Goal: Task Accomplishment & Management: Use online tool/utility

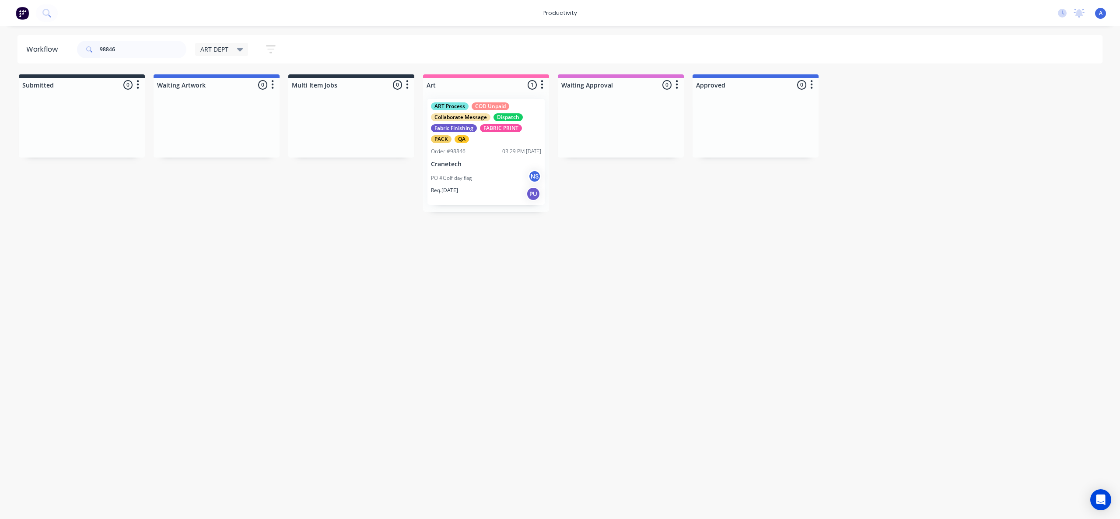
click at [448, 165] on p "Cranetech" at bounding box center [486, 164] width 110 height 7
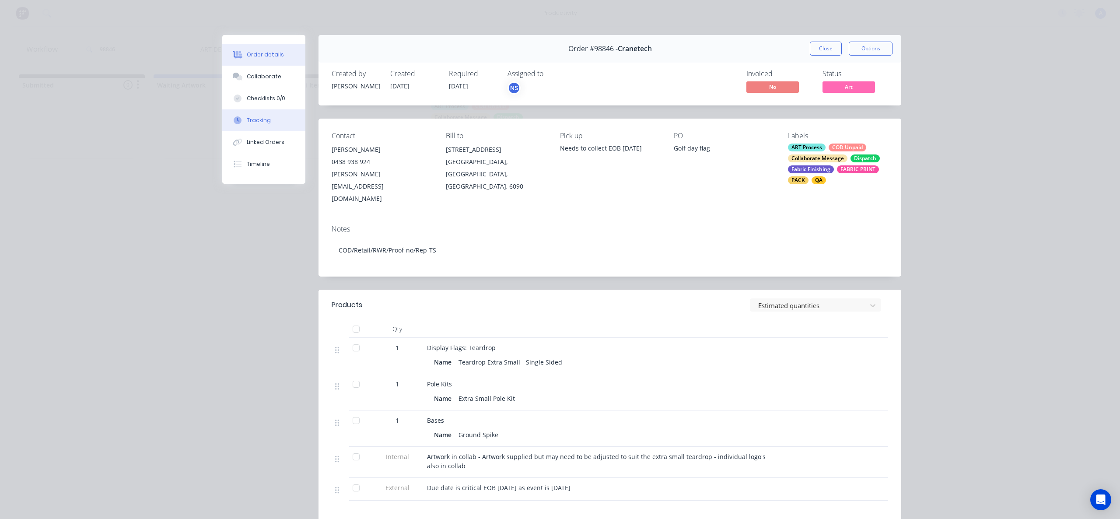
click at [239, 125] on button "Tracking" at bounding box center [263, 120] width 83 height 22
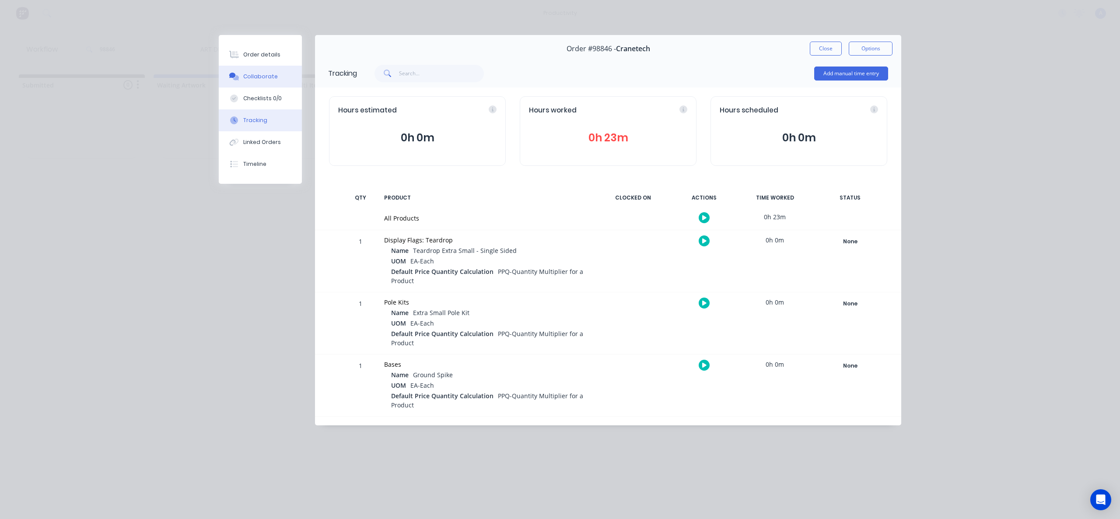
click at [290, 84] on button "Collaborate" at bounding box center [260, 77] width 83 height 22
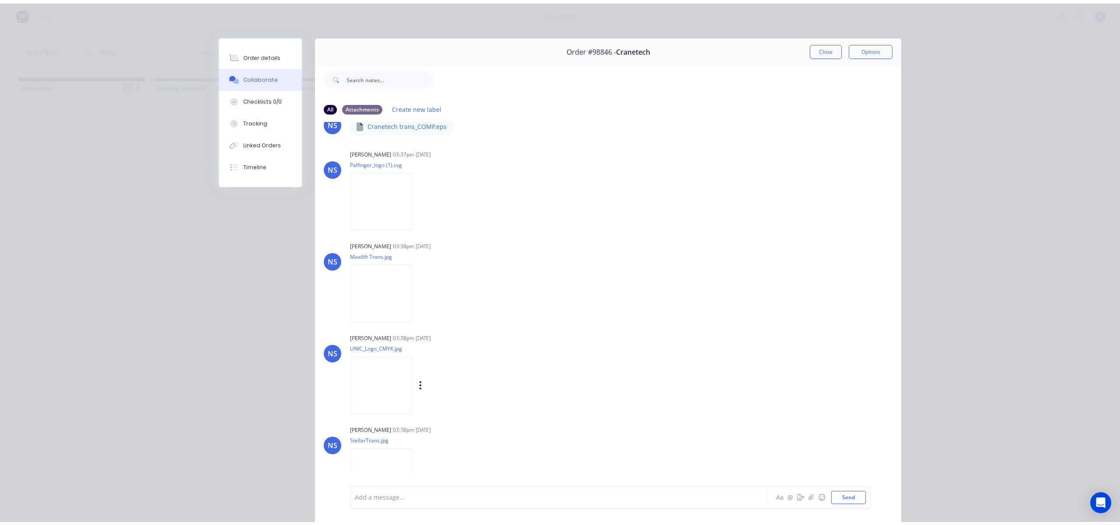
scroll to position [142, 0]
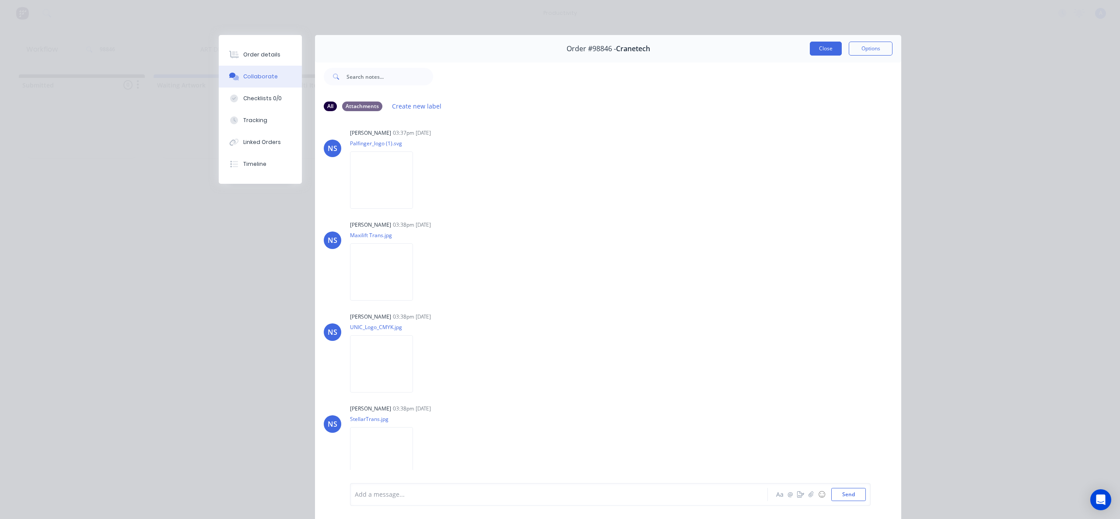
click at [827, 46] on button "Close" at bounding box center [826, 49] width 32 height 14
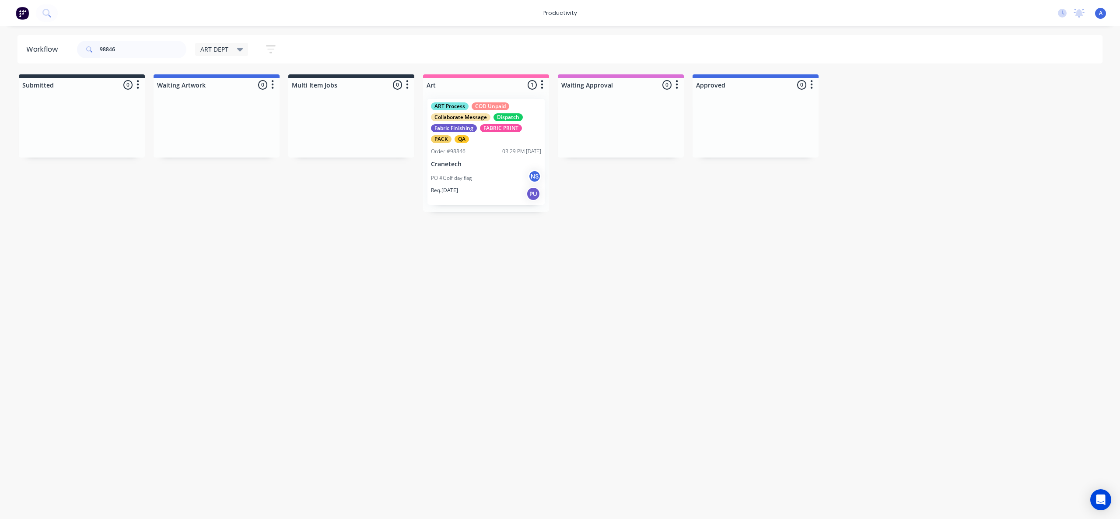
click at [456, 190] on p "Req. [DATE]" at bounding box center [444, 190] width 27 height 8
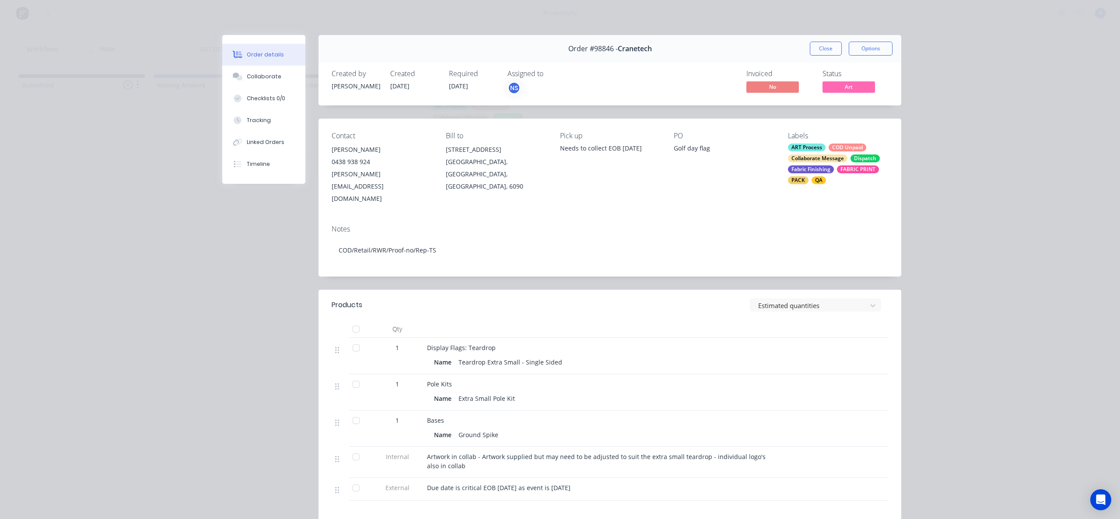
click at [816, 45] on button "Close" at bounding box center [826, 49] width 32 height 14
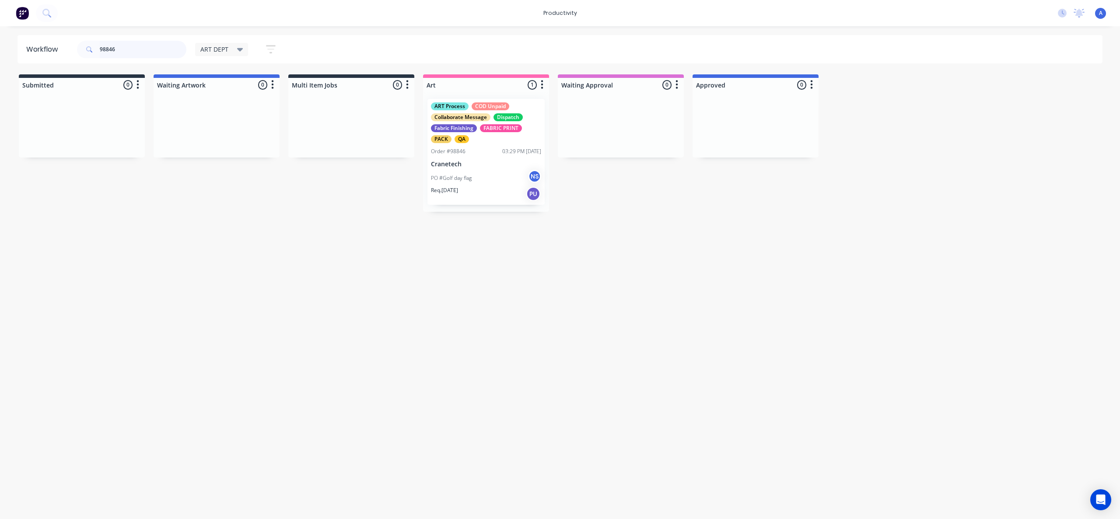
click at [123, 51] on input "98846" at bounding box center [143, 49] width 87 height 17
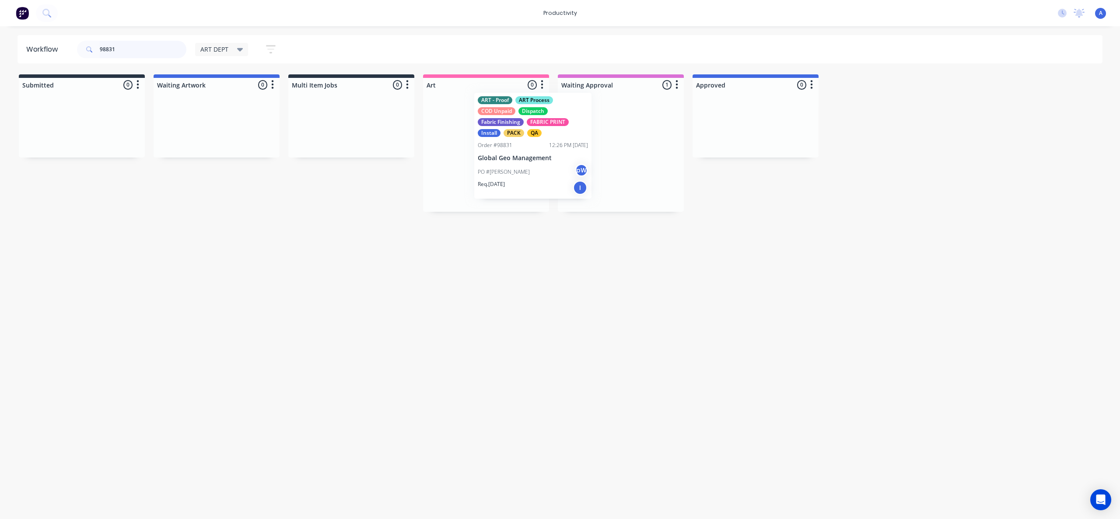
drag, startPoint x: 600, startPoint y: 168, endPoint x: 486, endPoint y: 159, distance: 114.1
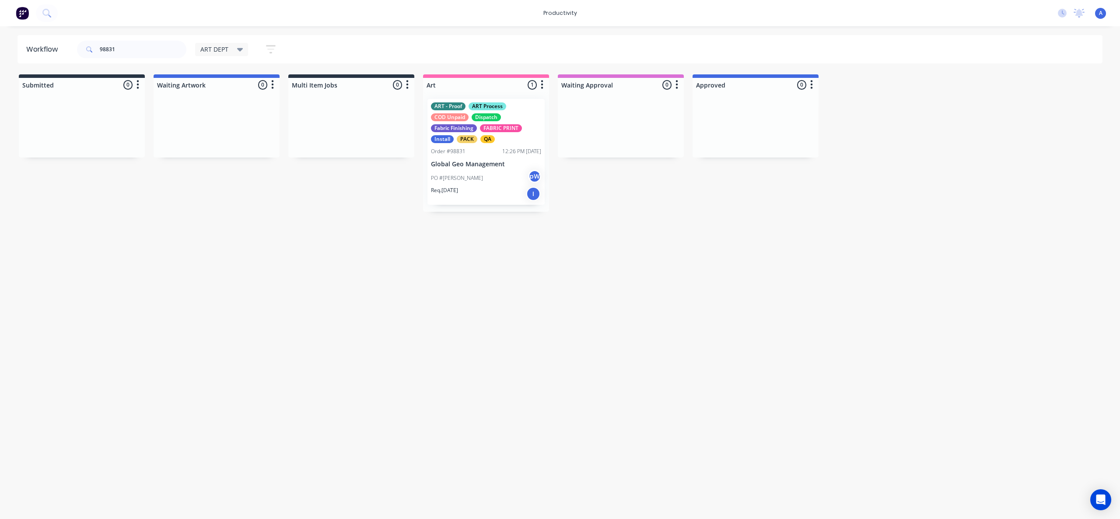
click at [486, 159] on div "ART - Proof ART Process COD Unpaid Dispatch Fabric Finishing FABRIC PRINT Insta…" at bounding box center [485, 152] width 117 height 106
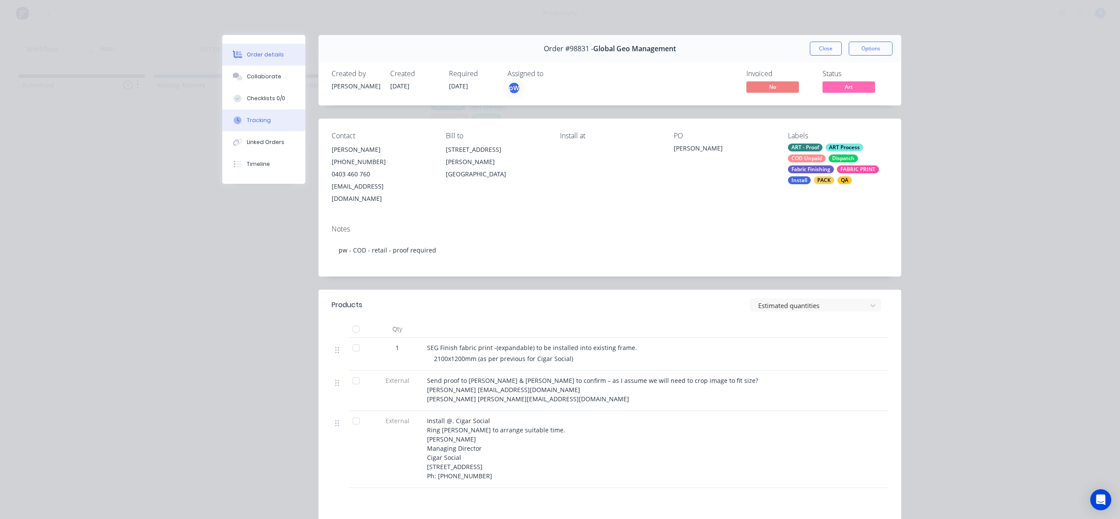
click at [253, 127] on button "Tracking" at bounding box center [263, 120] width 83 height 22
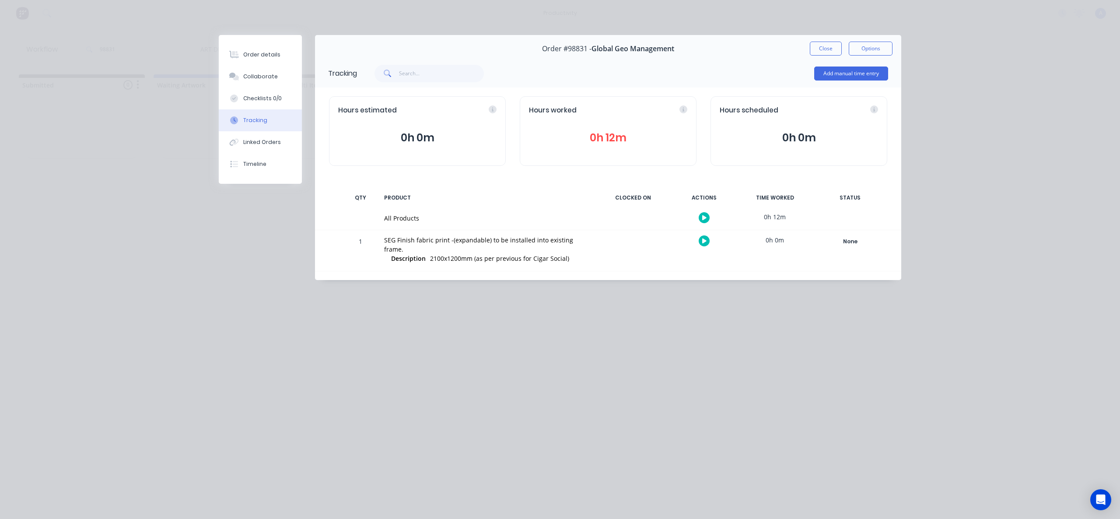
click at [700, 216] on button "button" at bounding box center [704, 217] width 11 height 11
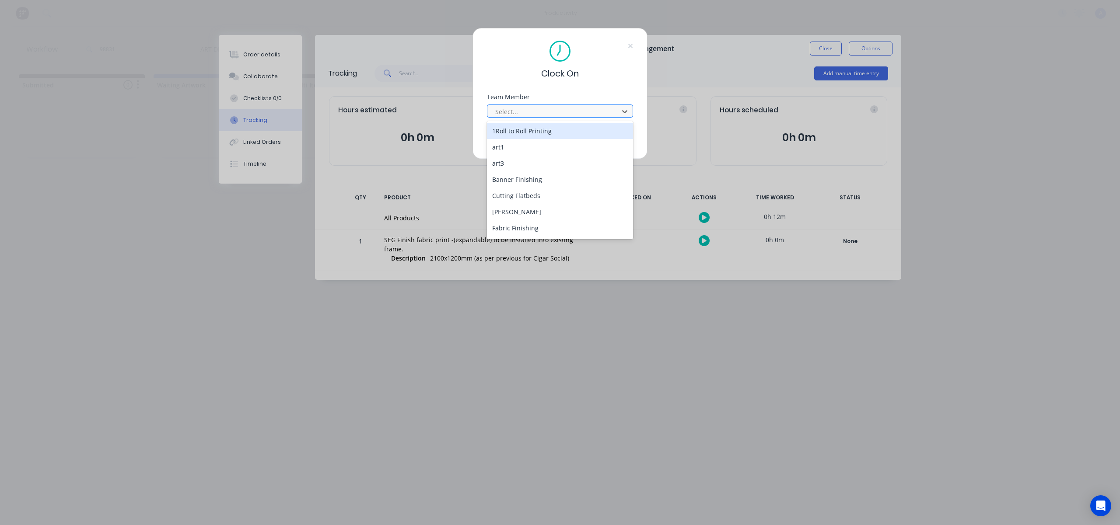
click at [606, 111] on div at bounding box center [554, 111] width 120 height 11
click at [534, 225] on div "[PERSON_NAME]" at bounding box center [560, 229] width 146 height 16
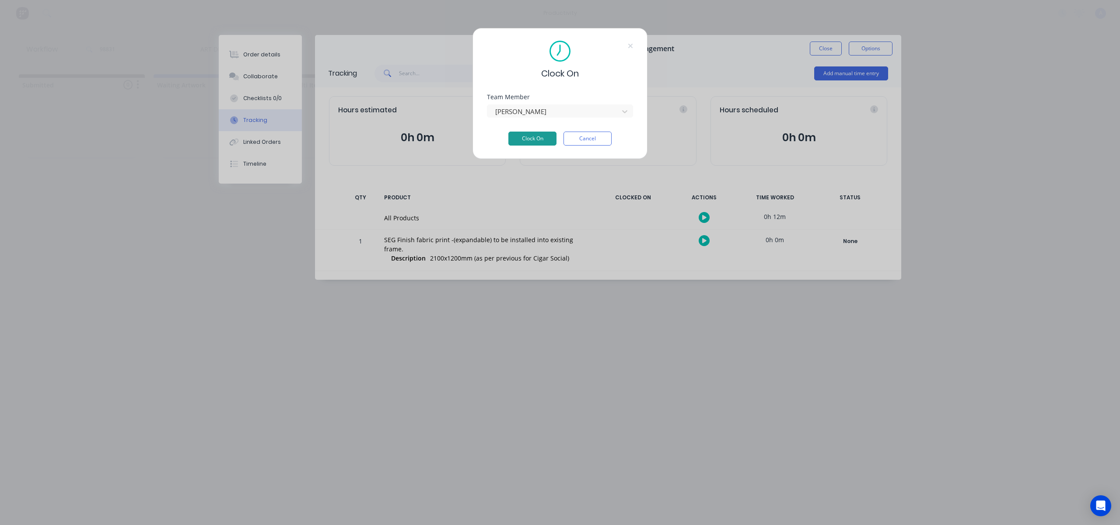
click at [538, 135] on button "Clock On" at bounding box center [532, 139] width 48 height 14
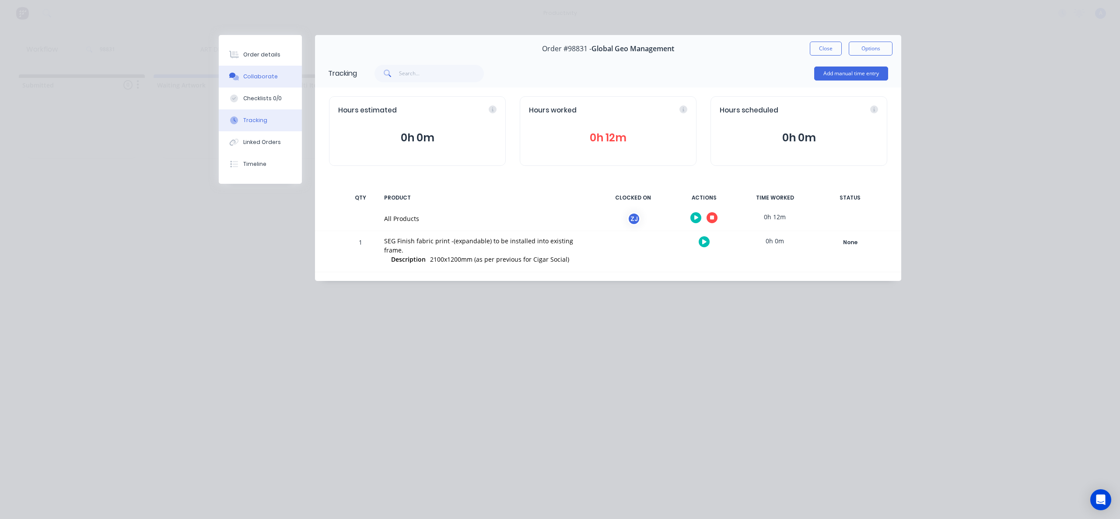
click at [283, 76] on button "Collaborate" at bounding box center [260, 77] width 83 height 22
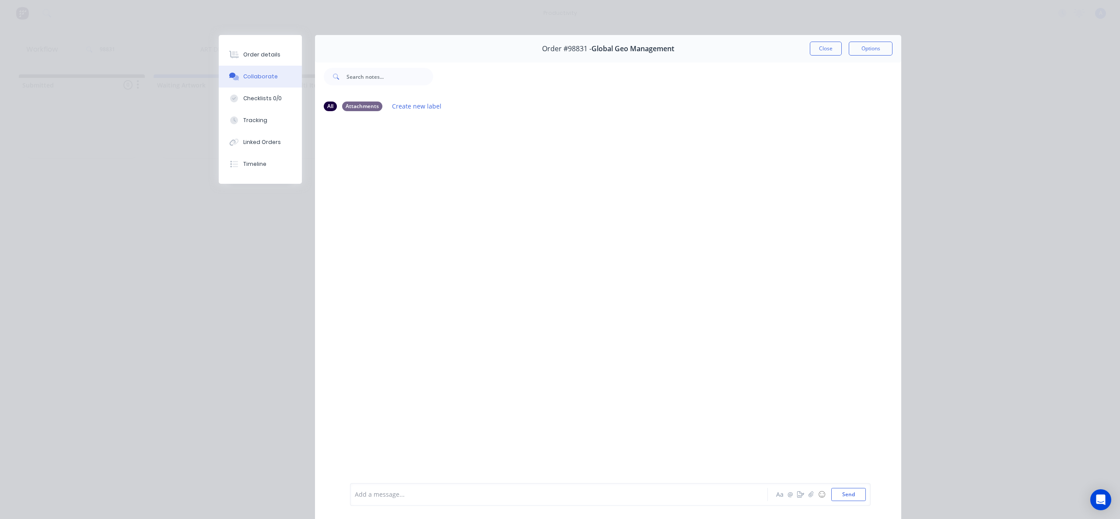
click at [810, 501] on div "Add a message... Aa @ ☺ Send" at bounding box center [610, 494] width 521 height 23
click at [809, 497] on button "button" at bounding box center [811, 494] width 10 height 10
click at [854, 496] on button "Send" at bounding box center [848, 494] width 35 height 13
click at [256, 123] on div "Tracking" at bounding box center [255, 120] width 24 height 8
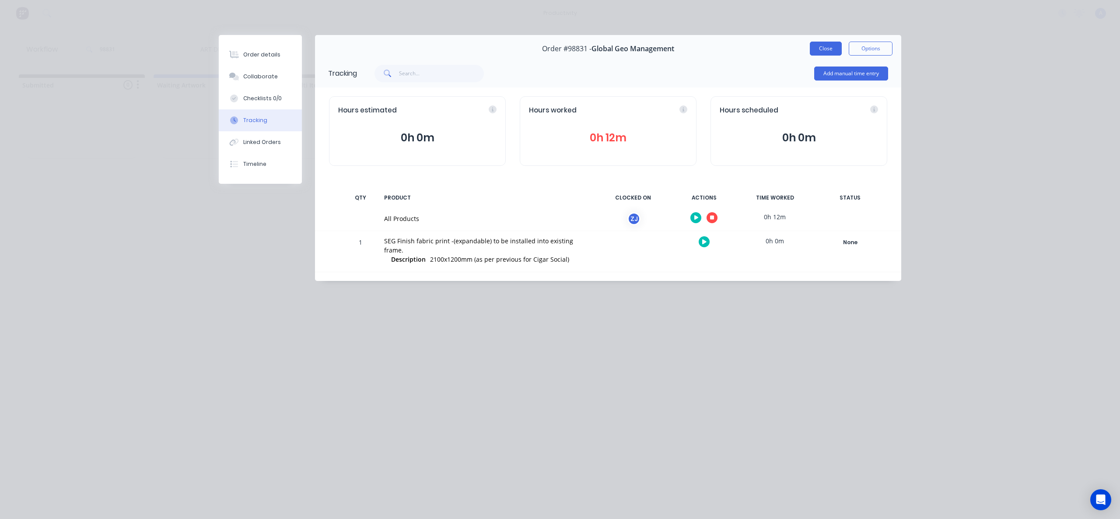
click at [813, 43] on button "Close" at bounding box center [826, 49] width 32 height 14
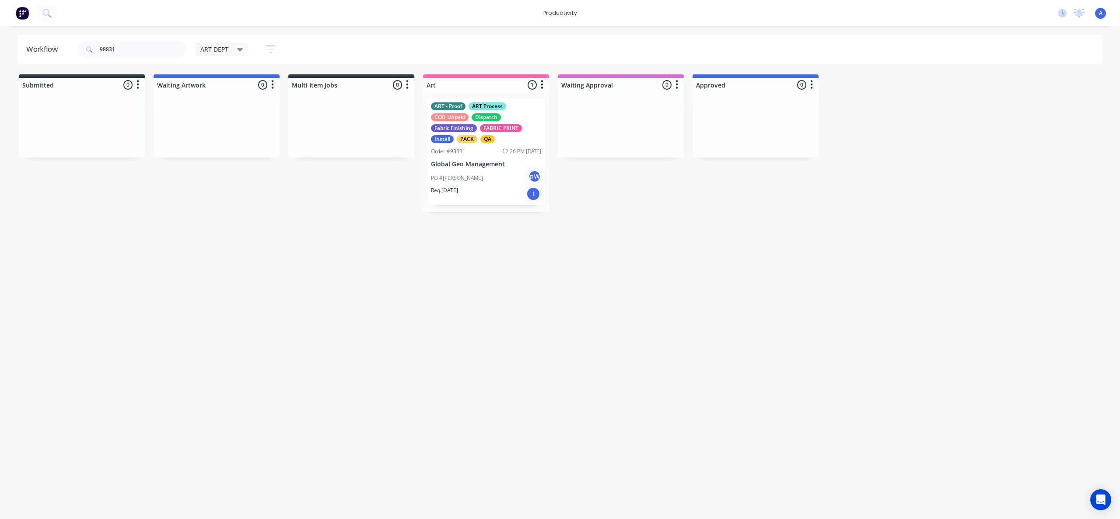
click at [613, 240] on div "Workflow 98831 ART DEPT Save new view None edit ART DEPT (Default) edit Banner …" at bounding box center [560, 268] width 1120 height 466
click at [546, 268] on div "Workflow 98831 ART DEPT Save new view None edit ART DEPT (Default) edit Banner …" at bounding box center [560, 268] width 1120 height 466
click at [477, 171] on div "PO #[PERSON_NAME]" at bounding box center [486, 178] width 110 height 17
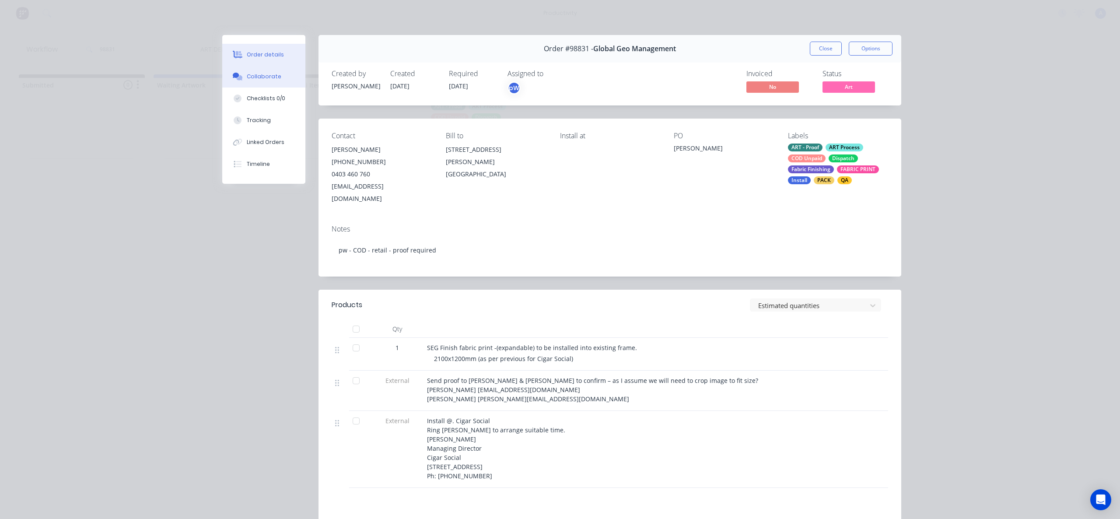
drag, startPoint x: 251, startPoint y: 119, endPoint x: 255, endPoint y: 85, distance: 33.9
click at [252, 119] on div "Tracking" at bounding box center [259, 120] width 24 height 8
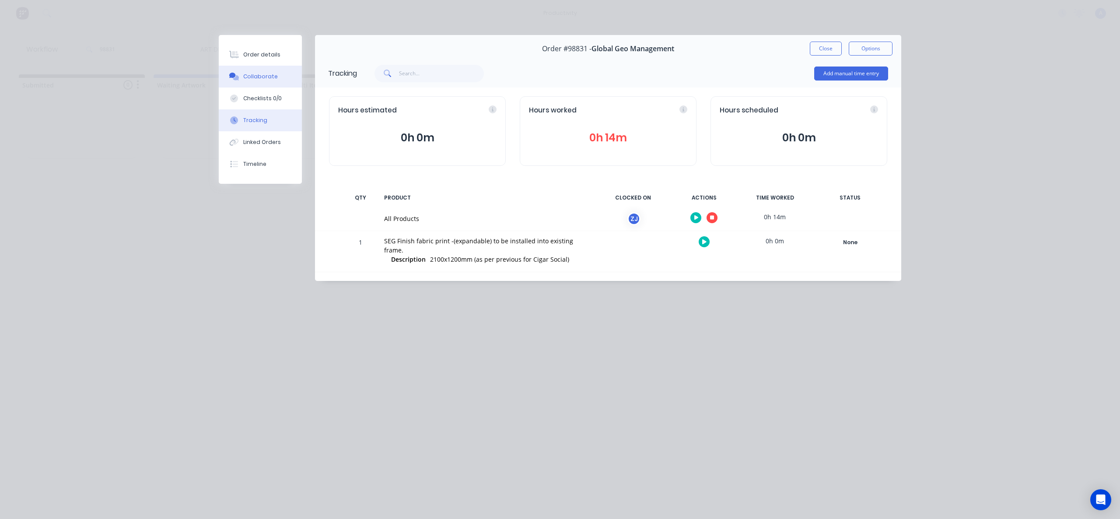
click at [261, 73] on div "Collaborate" at bounding box center [260, 77] width 35 height 8
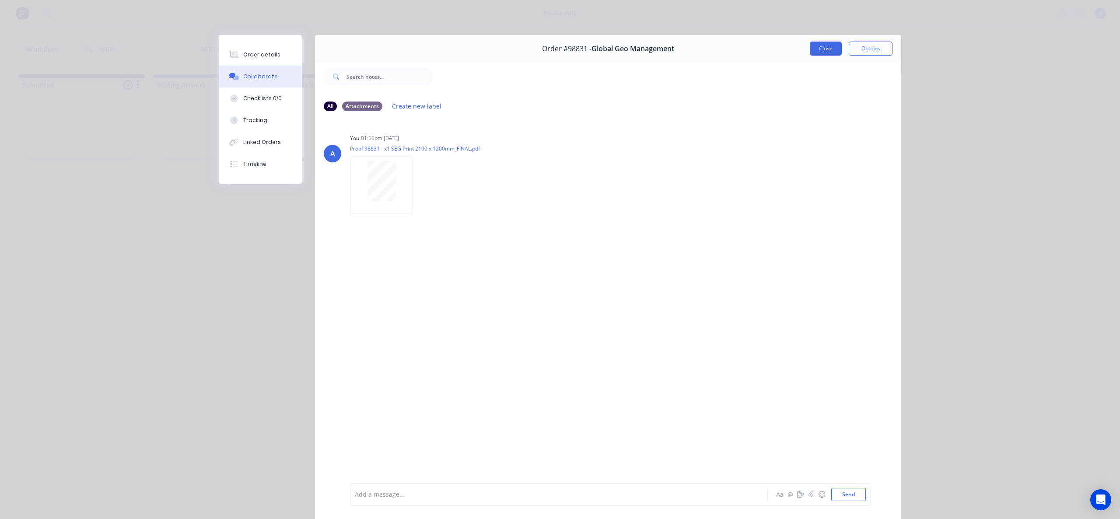
click at [817, 54] on button "Close" at bounding box center [826, 49] width 32 height 14
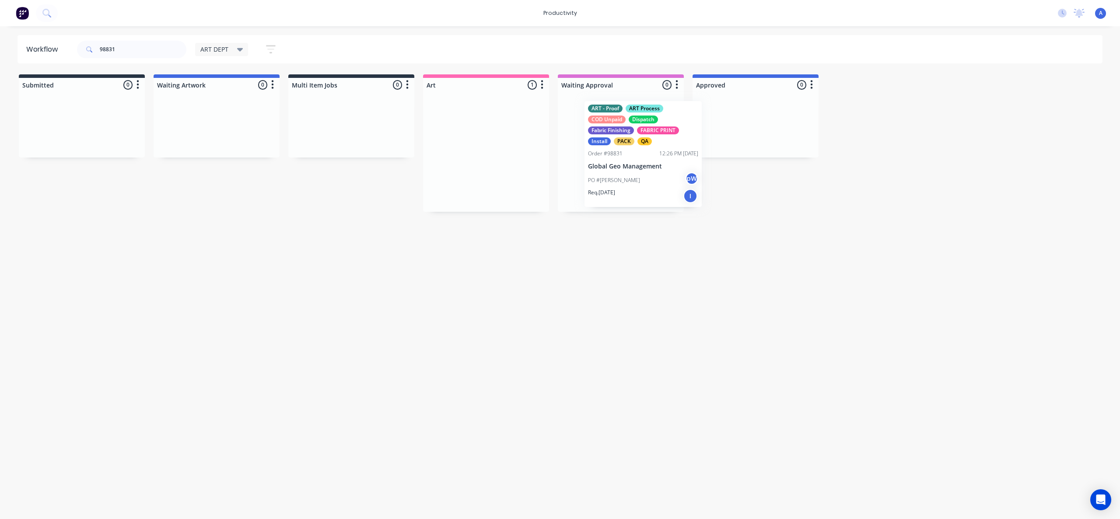
drag, startPoint x: 556, startPoint y: 179, endPoint x: 742, endPoint y: 178, distance: 186.4
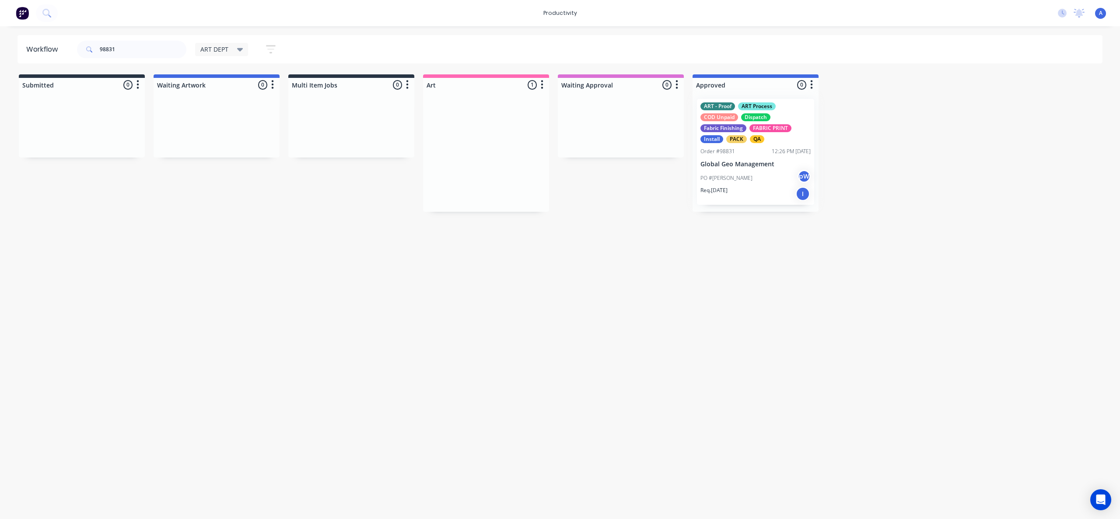
click at [757, 343] on div "Workflow 98831 ART DEPT Save new view None edit ART DEPT (Default) edit Banner …" at bounding box center [560, 268] width 1120 height 466
click at [740, 158] on div "ART - Proof ART Process COD Unpaid Dispatch Fabric Finishing FABRIC PRINT Insta…" at bounding box center [755, 152] width 117 height 106
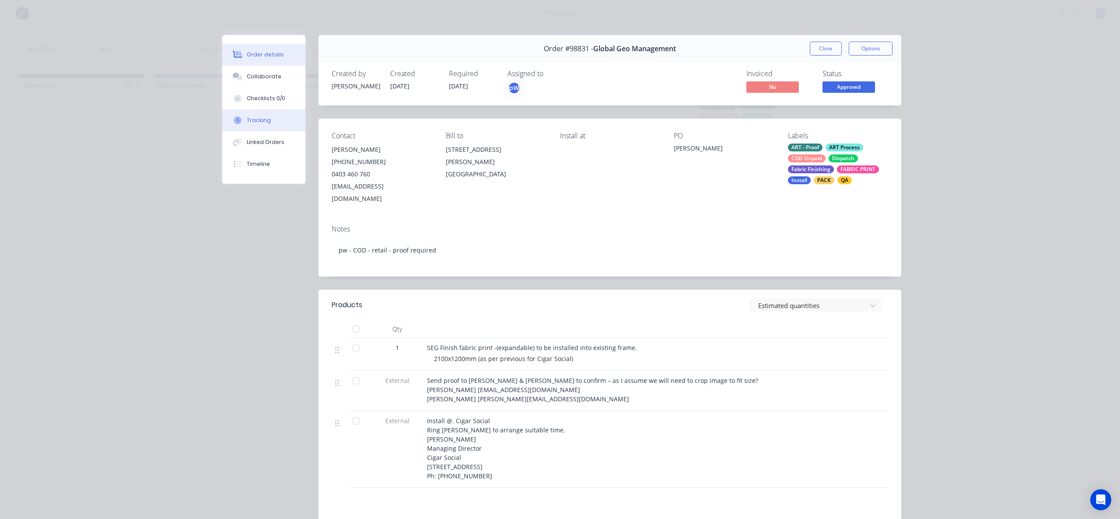
click at [257, 127] on button "Tracking" at bounding box center [263, 120] width 83 height 22
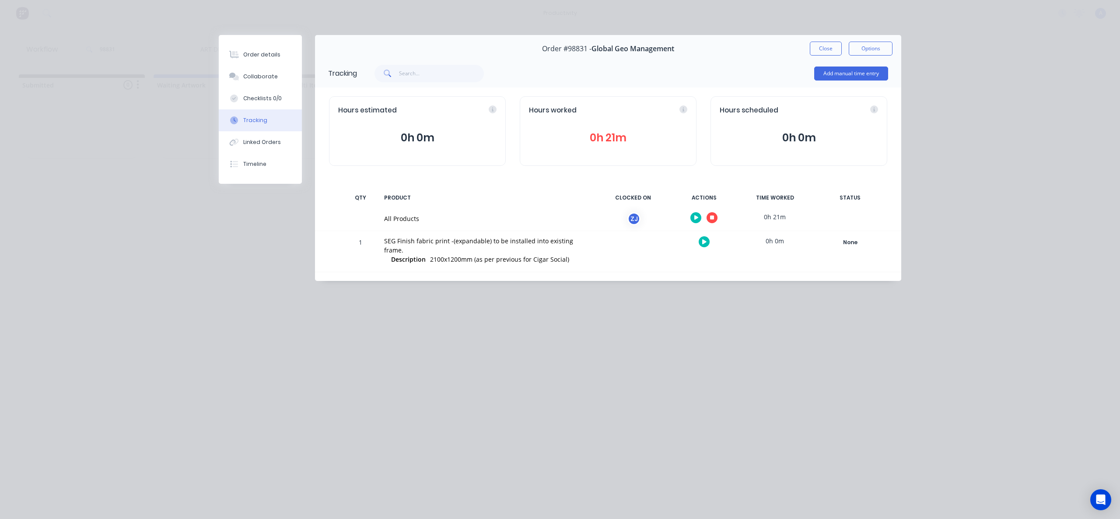
click at [709, 217] on button "button" at bounding box center [712, 217] width 11 height 11
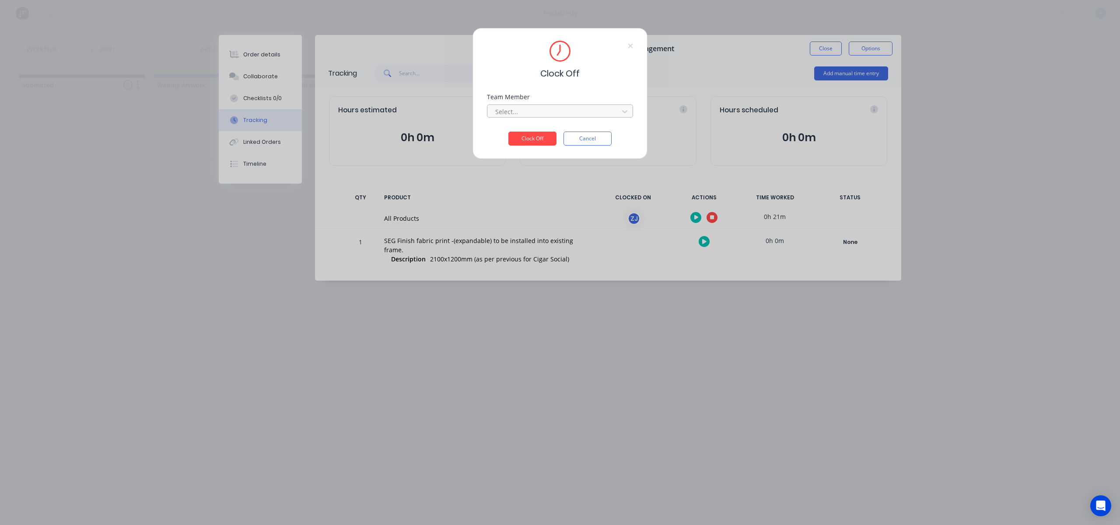
click at [595, 118] on div "Select..." at bounding box center [554, 111] width 125 height 13
click at [551, 138] on div "[PERSON_NAME]" at bounding box center [560, 131] width 146 height 16
click at [547, 137] on button "Clock Off" at bounding box center [532, 139] width 48 height 14
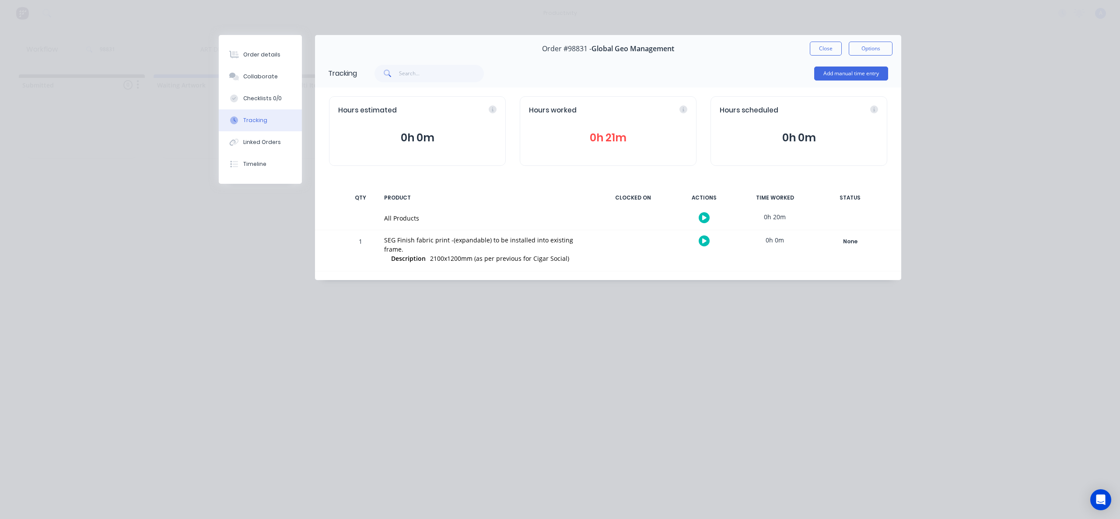
drag, startPoint x: 822, startPoint y: 51, endPoint x: 527, endPoint y: 77, distance: 296.1
click at [821, 51] on button "Close" at bounding box center [826, 49] width 32 height 14
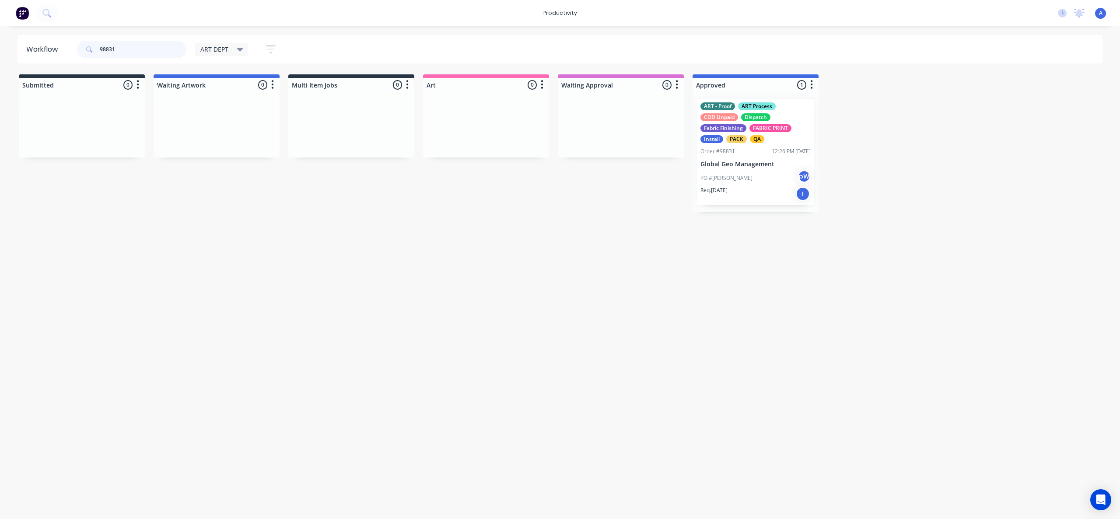
click at [145, 51] on input "98831" at bounding box center [143, 49] width 87 height 17
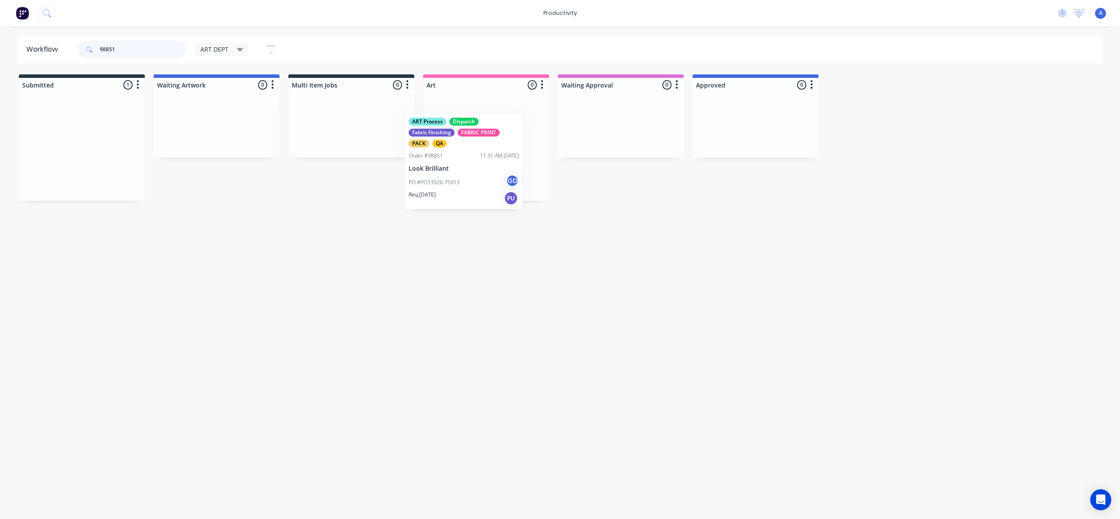
drag, startPoint x: 72, startPoint y: 163, endPoint x: 444, endPoint y: 174, distance: 372.9
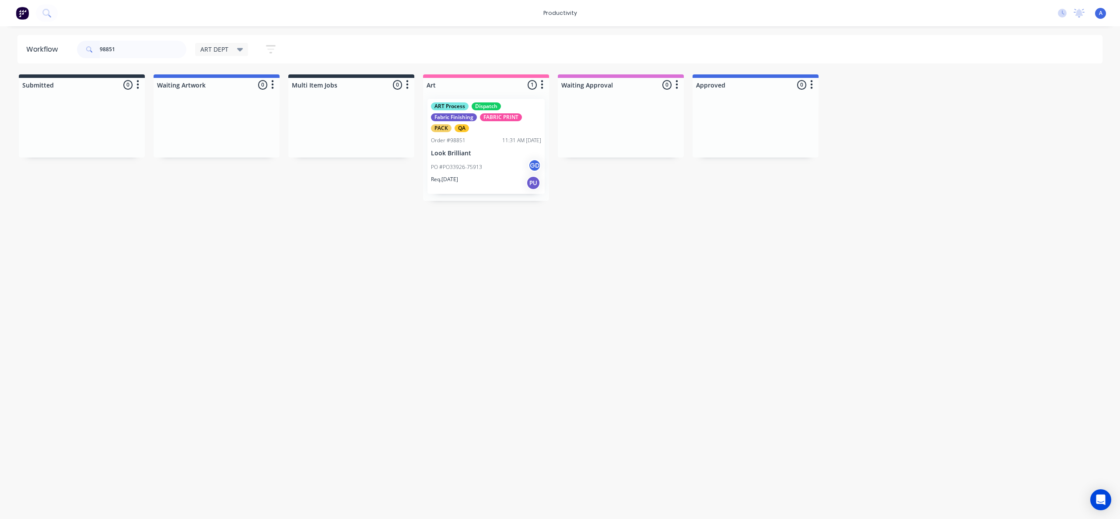
click at [453, 171] on div "PO #PO33926-75913 GD" at bounding box center [486, 167] width 110 height 17
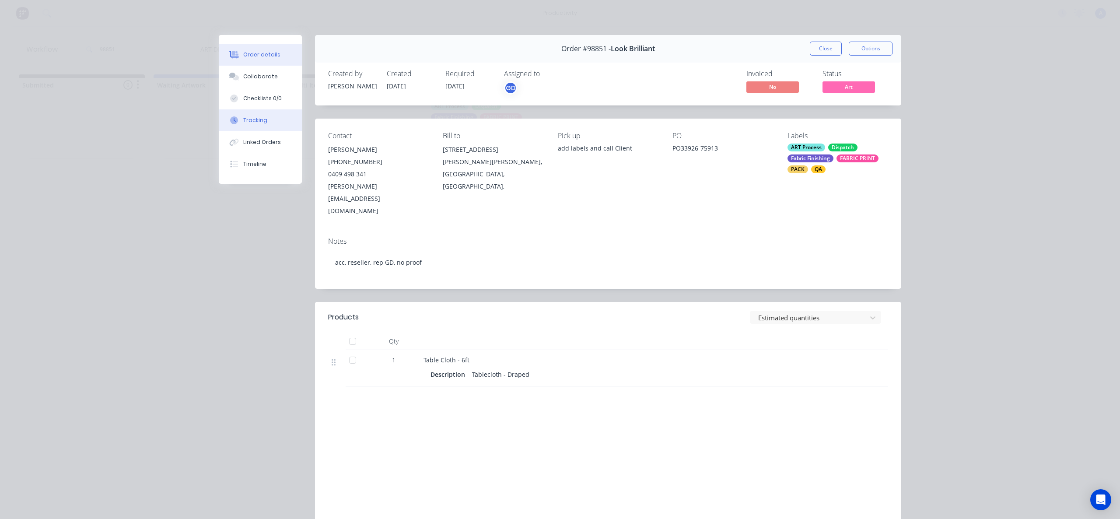
click at [269, 112] on button "Tracking" at bounding box center [260, 120] width 83 height 22
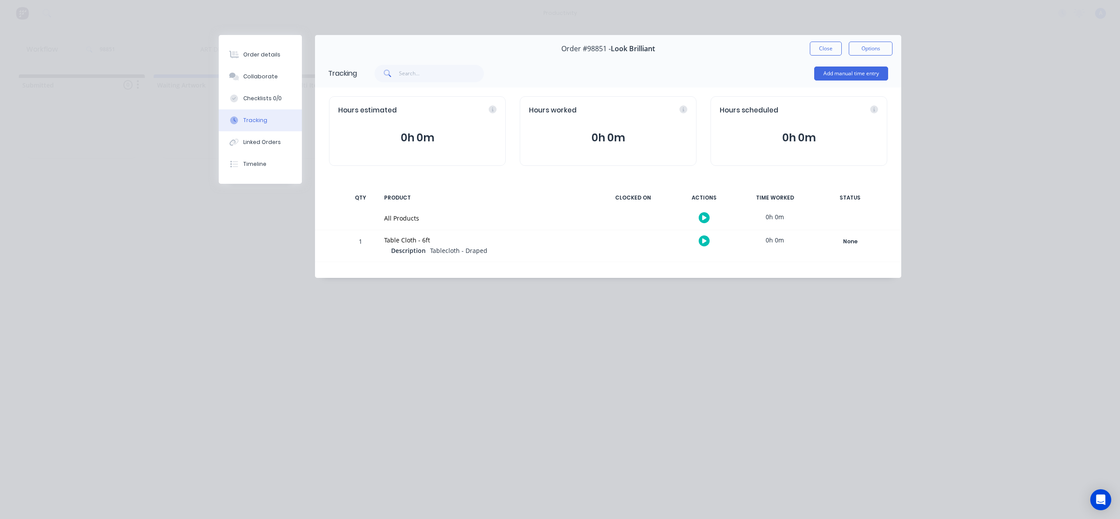
click at [717, 218] on div at bounding box center [704, 217] width 66 height 21
click at [712, 217] on div at bounding box center [704, 217] width 66 height 21
click at [710, 217] on div at bounding box center [704, 217] width 66 height 21
click at [704, 215] on icon "button" at bounding box center [704, 218] width 4 height 6
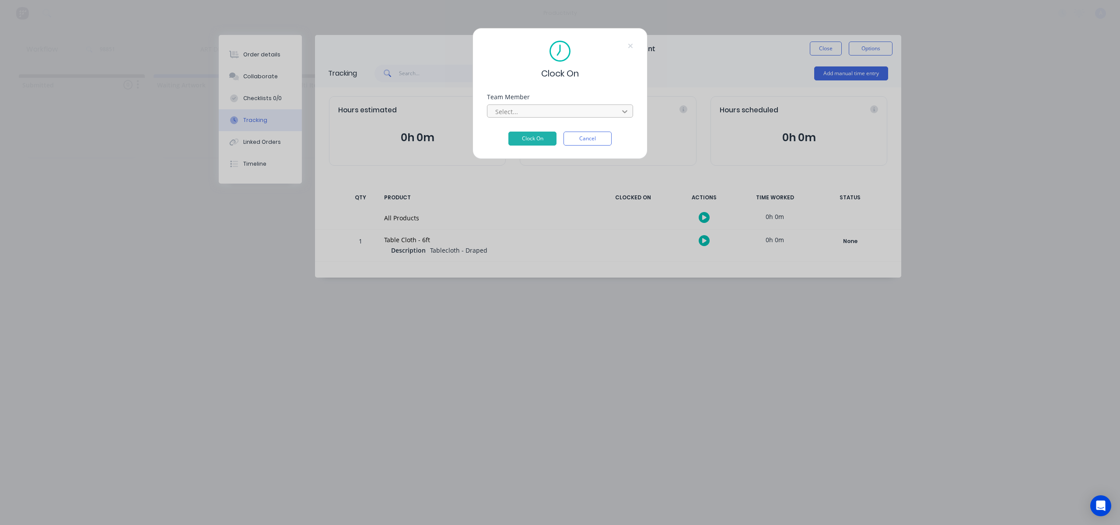
click at [619, 109] on div at bounding box center [625, 112] width 16 height 14
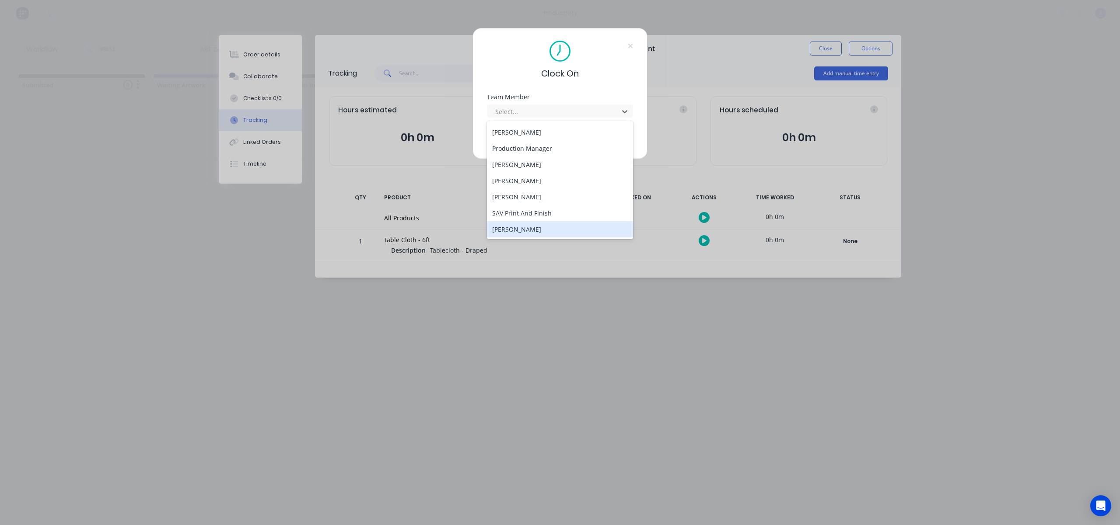
click at [533, 222] on div "[PERSON_NAME]" at bounding box center [560, 229] width 146 height 16
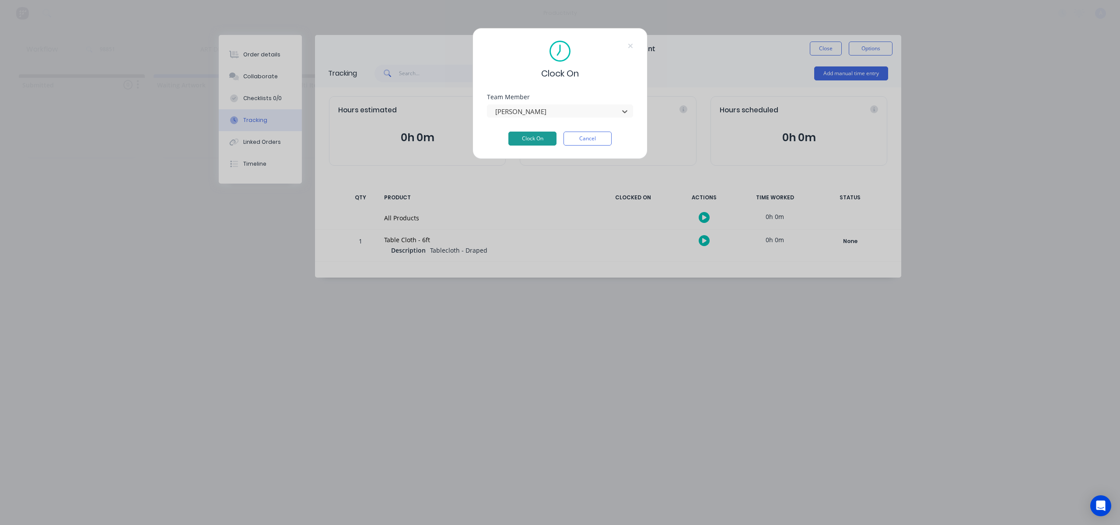
click at [537, 137] on button "Clock On" at bounding box center [532, 139] width 48 height 14
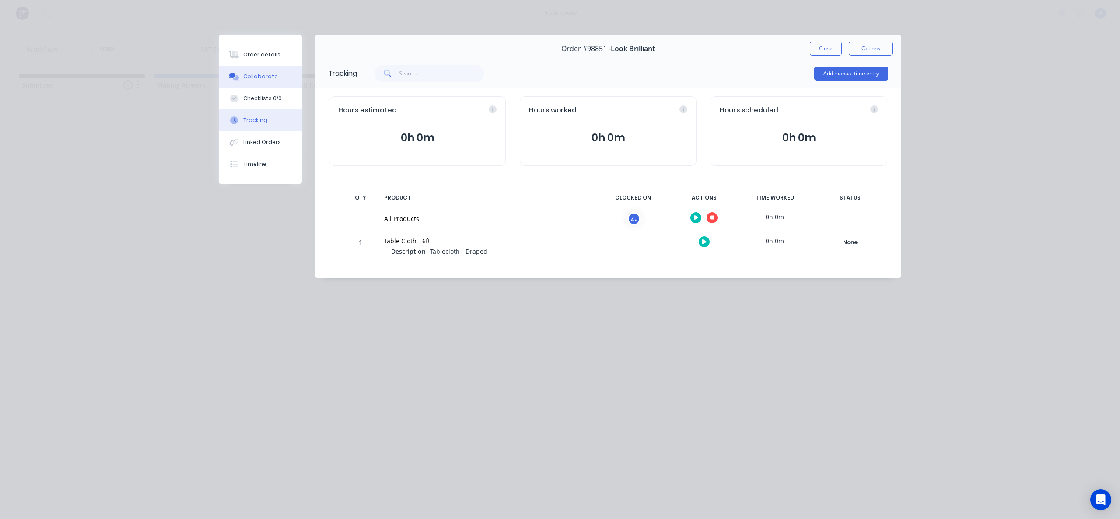
click at [290, 78] on button "Collaborate" at bounding box center [260, 77] width 83 height 22
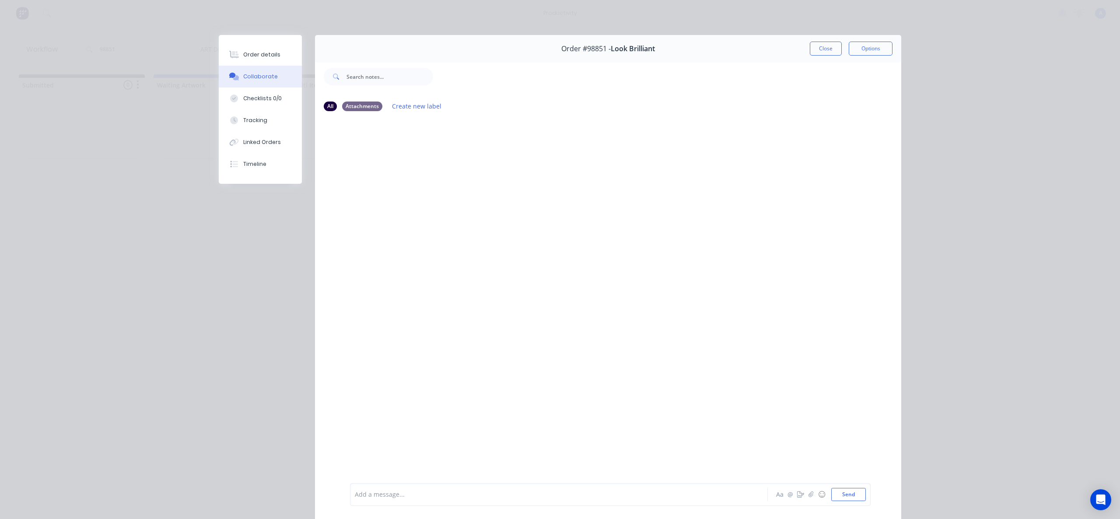
click at [812, 49] on button "Close" at bounding box center [826, 49] width 32 height 14
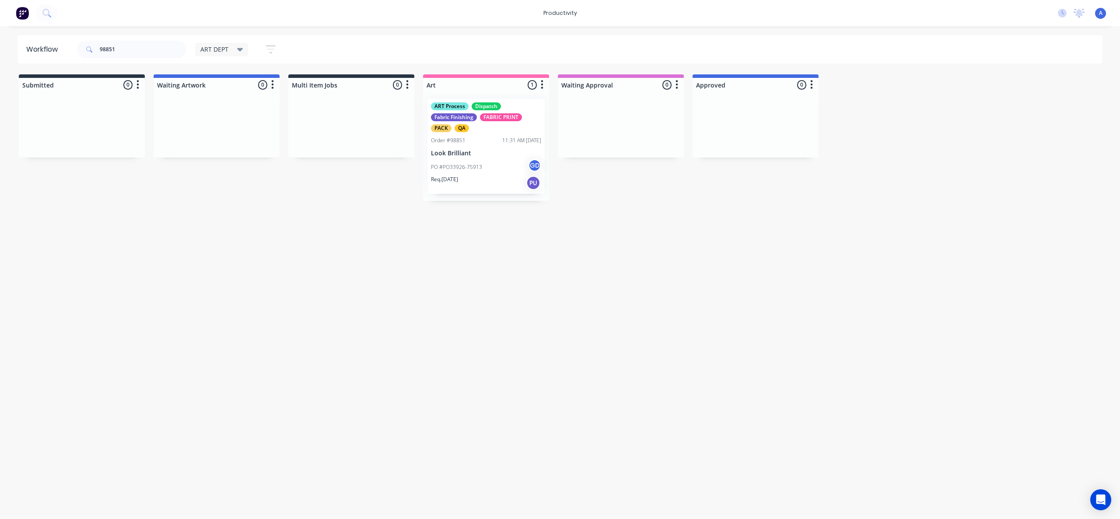
click at [710, 322] on div "Workflow 98851 ART DEPT Save new view None edit ART DEPT (Default) edit Banner …" at bounding box center [560, 268] width 1120 height 466
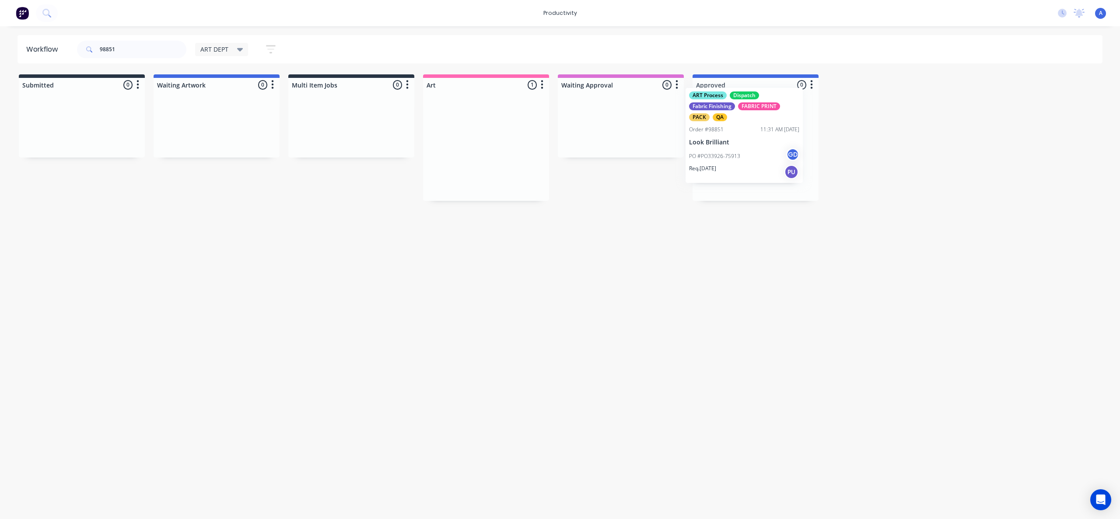
drag, startPoint x: 456, startPoint y: 154, endPoint x: 734, endPoint y: 141, distance: 278.6
click at [756, 164] on div "PO #PO33926-75913 GD" at bounding box center [755, 167] width 110 height 17
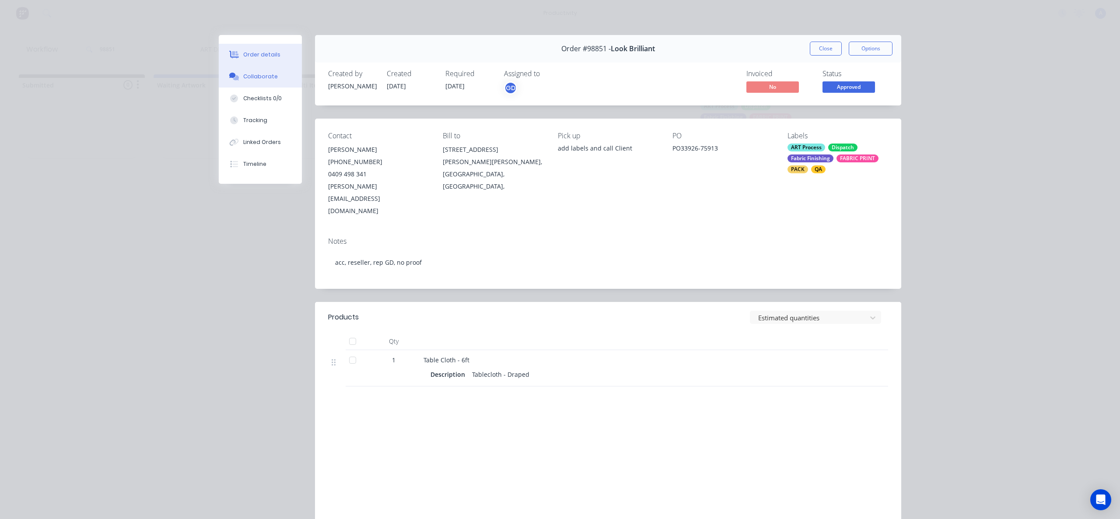
click at [256, 73] on div "Collaborate" at bounding box center [260, 77] width 35 height 8
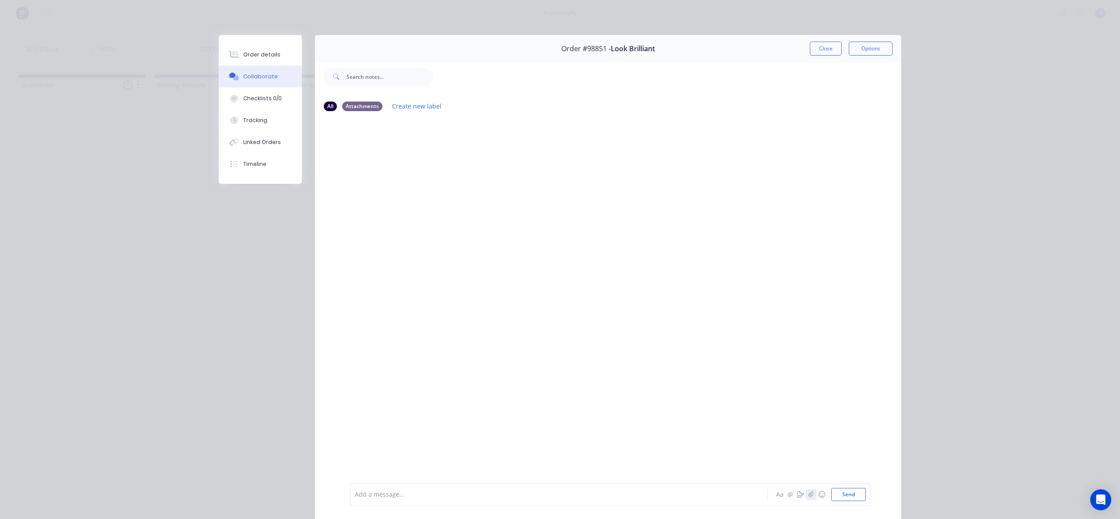
click at [808, 492] on icon "button" at bounding box center [810, 494] width 5 height 6
click at [844, 490] on button "Send" at bounding box center [848, 494] width 35 height 13
click at [245, 127] on button "Tracking" at bounding box center [260, 120] width 83 height 22
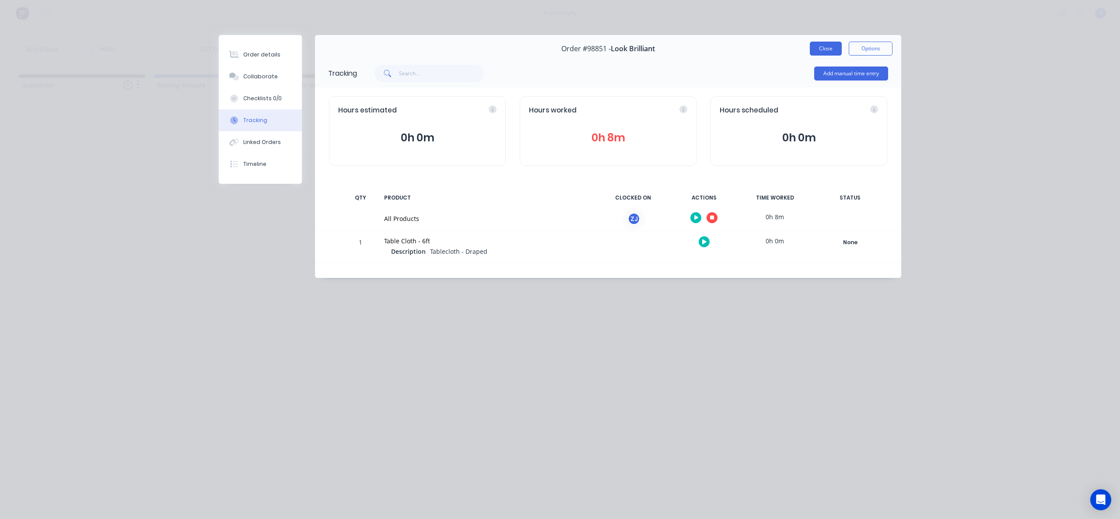
click at [831, 44] on button "Close" at bounding box center [826, 49] width 32 height 14
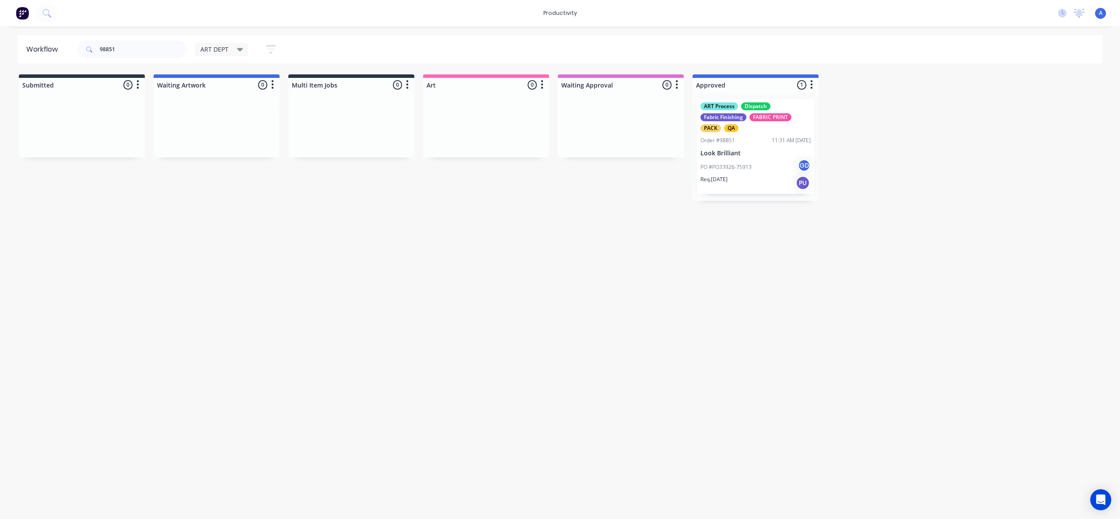
click at [924, 283] on div "Workflow 98851 ART DEPT Save new view None edit ART DEPT (Default) edit Banner …" at bounding box center [560, 268] width 1120 height 466
click at [754, 173] on div "PO #PO33926-75913 GD" at bounding box center [755, 167] width 110 height 17
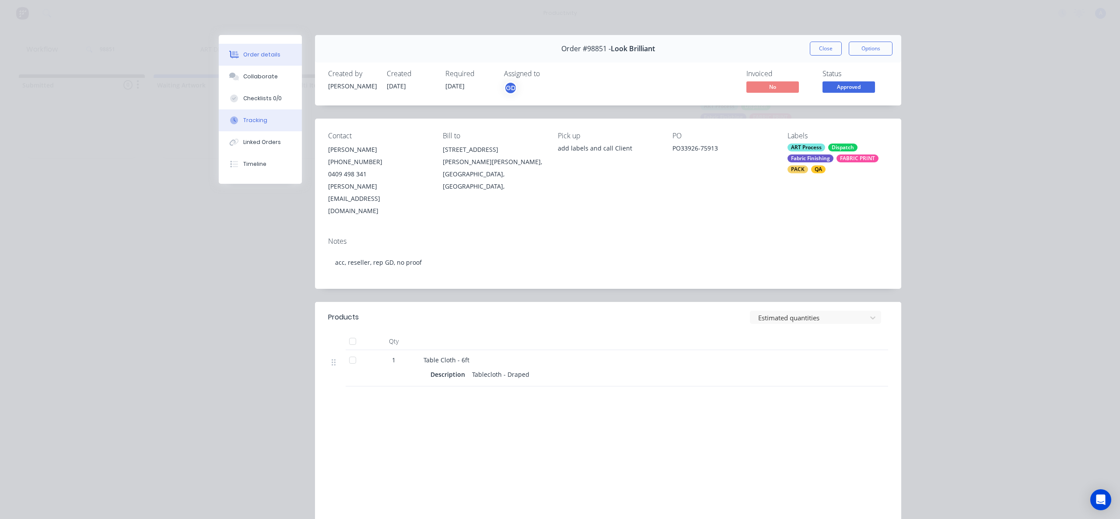
click at [246, 125] on button "Tracking" at bounding box center [260, 120] width 83 height 22
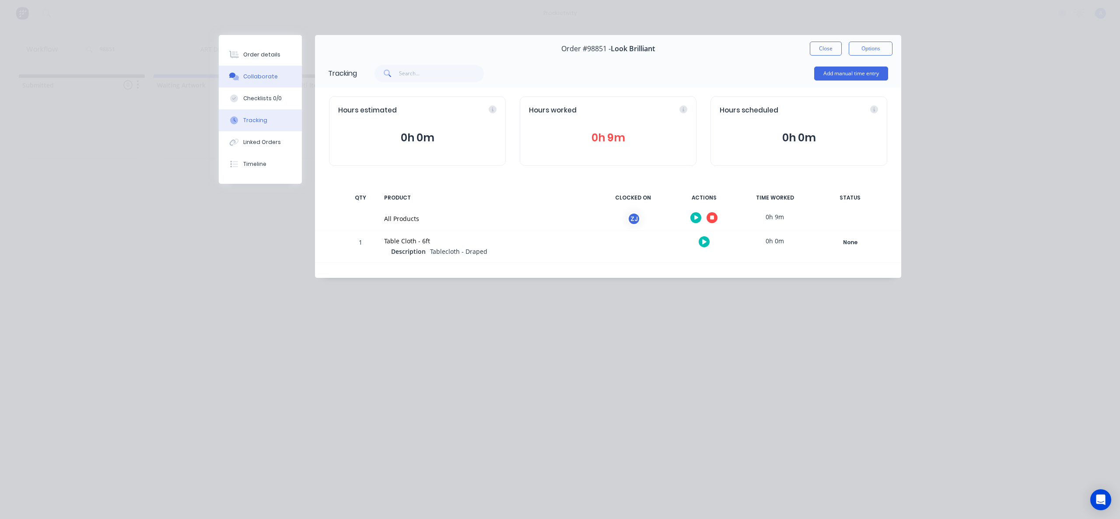
click at [271, 83] on button "Collaborate" at bounding box center [260, 77] width 83 height 22
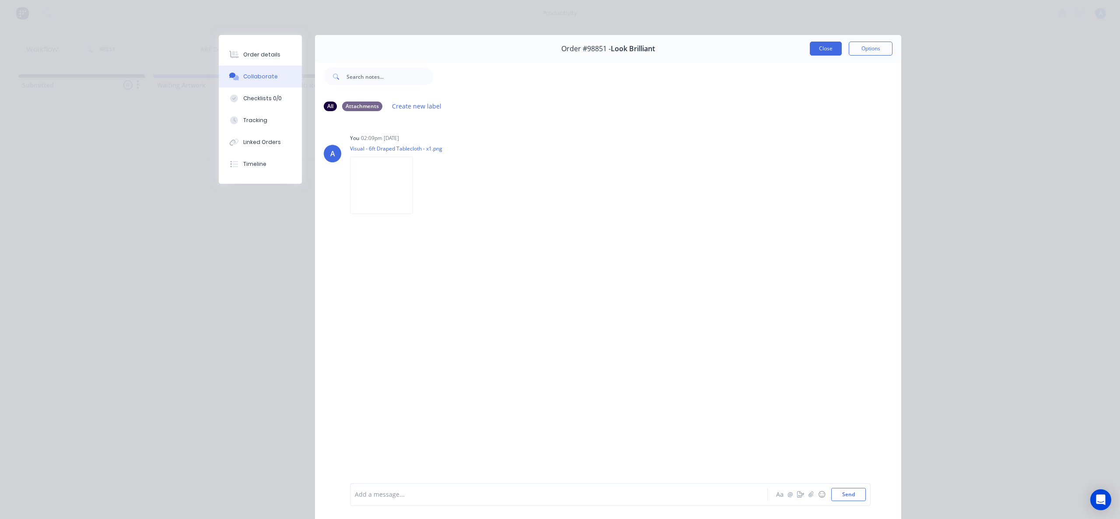
click at [813, 45] on button "Close" at bounding box center [826, 49] width 32 height 14
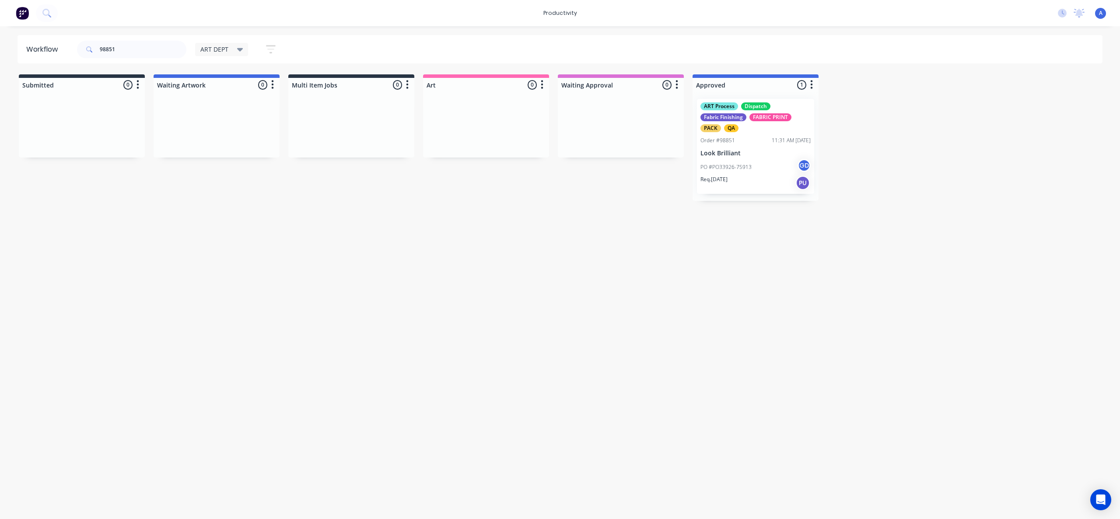
click at [745, 157] on p "Look Brilliant" at bounding box center [755, 153] width 110 height 7
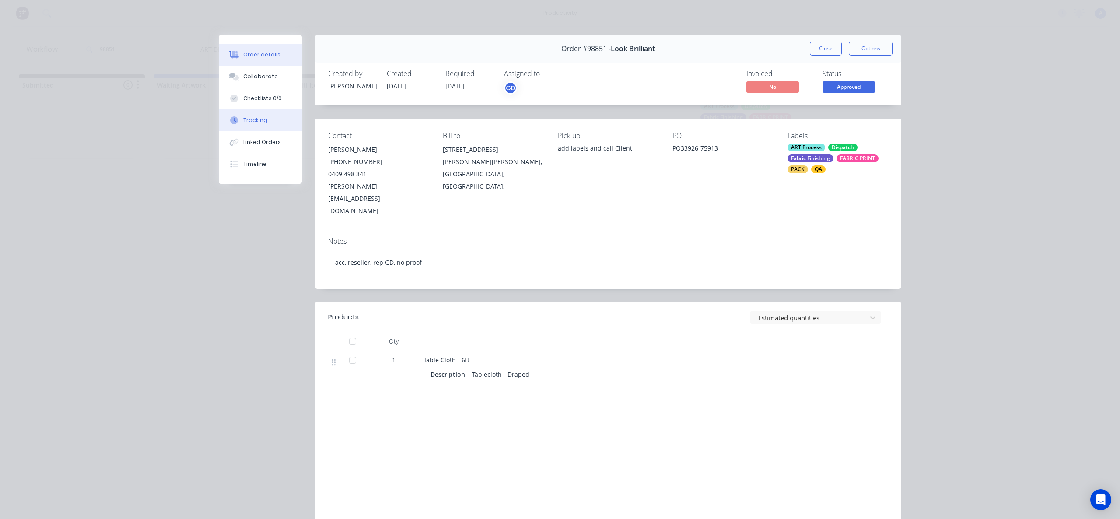
click at [229, 127] on button "Tracking" at bounding box center [260, 120] width 83 height 22
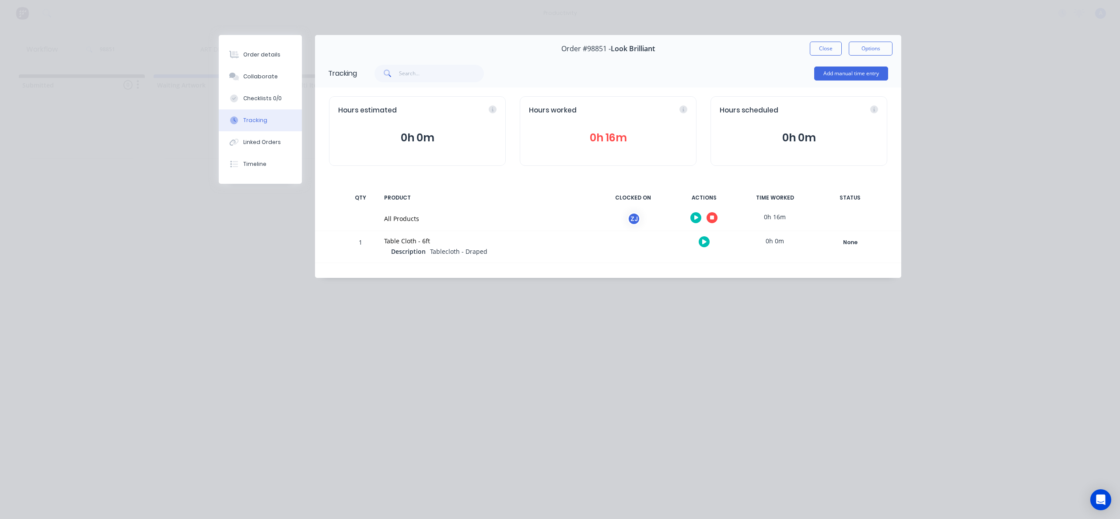
click at [710, 220] on button "button" at bounding box center [712, 217] width 11 height 11
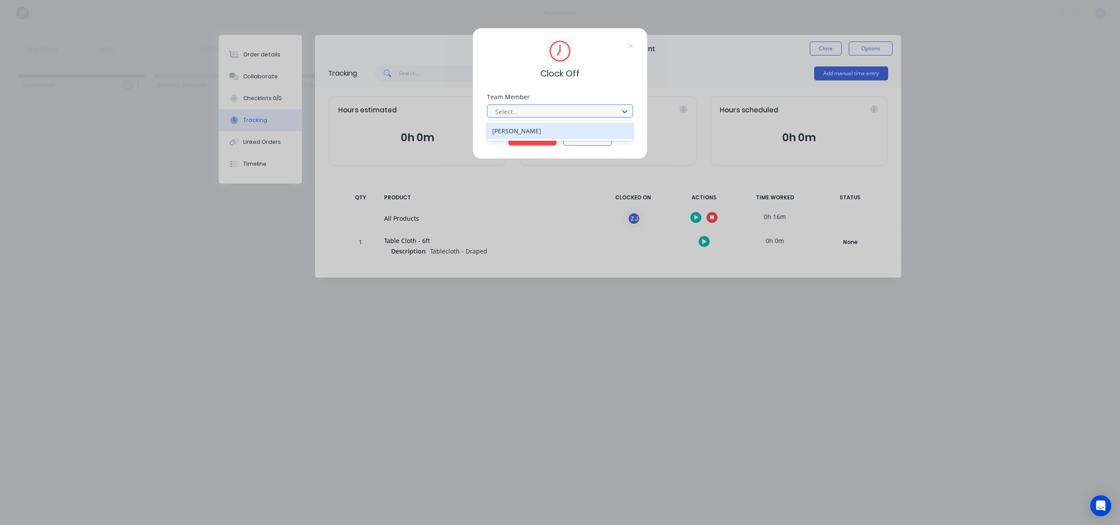
click at [593, 109] on div at bounding box center [554, 111] width 120 height 11
click at [556, 132] on div "[PERSON_NAME]" at bounding box center [560, 131] width 146 height 16
click at [546, 137] on button "Clock Off" at bounding box center [532, 139] width 48 height 14
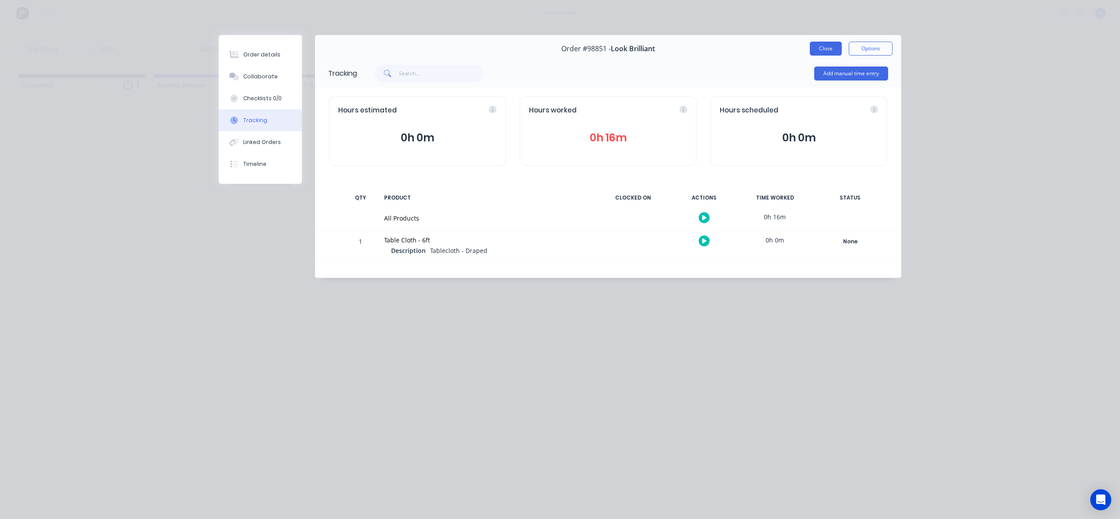
click at [819, 50] on button "Close" at bounding box center [826, 49] width 32 height 14
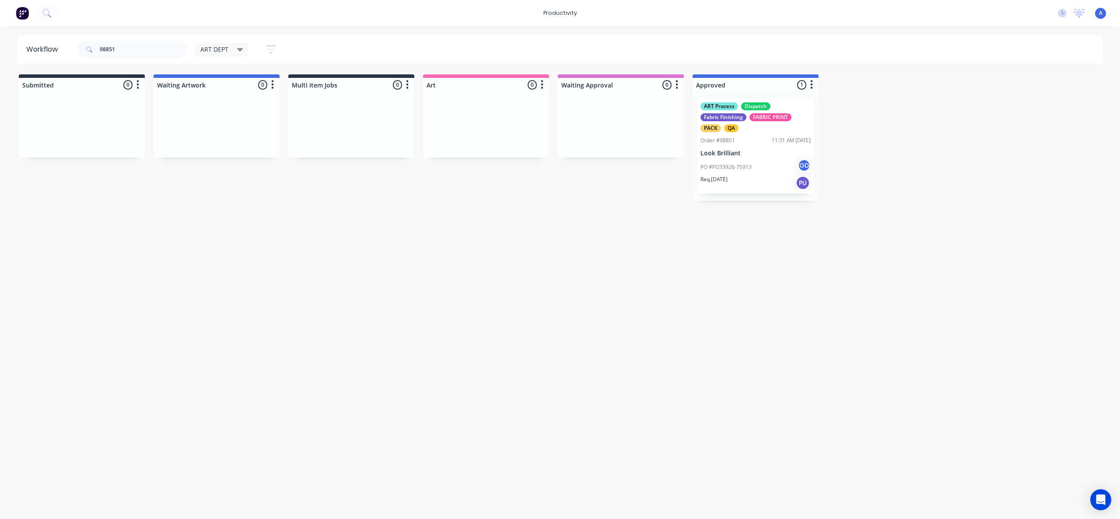
click at [727, 182] on p "Req. [DATE]" at bounding box center [713, 179] width 27 height 8
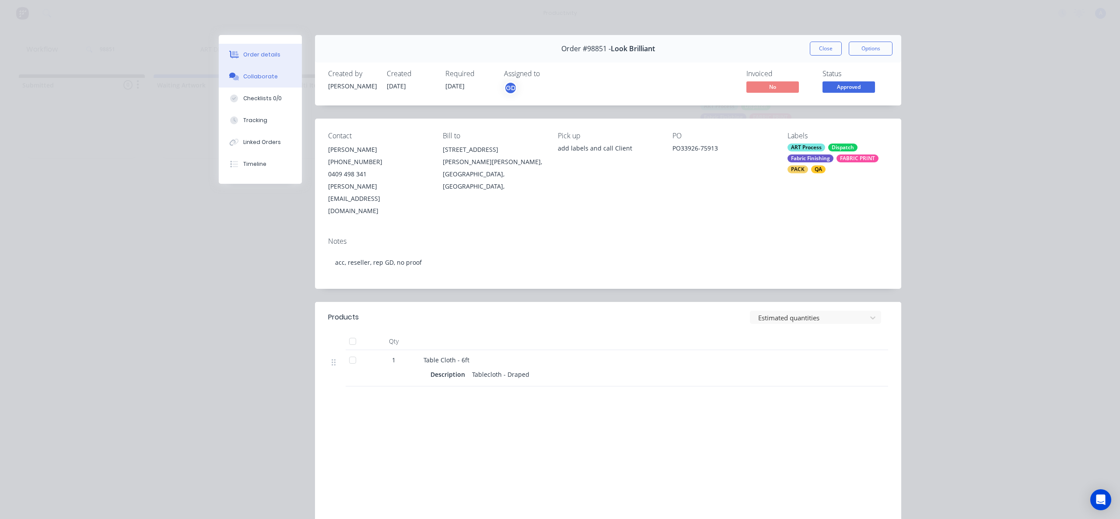
click at [283, 77] on button "Collaborate" at bounding box center [260, 77] width 83 height 22
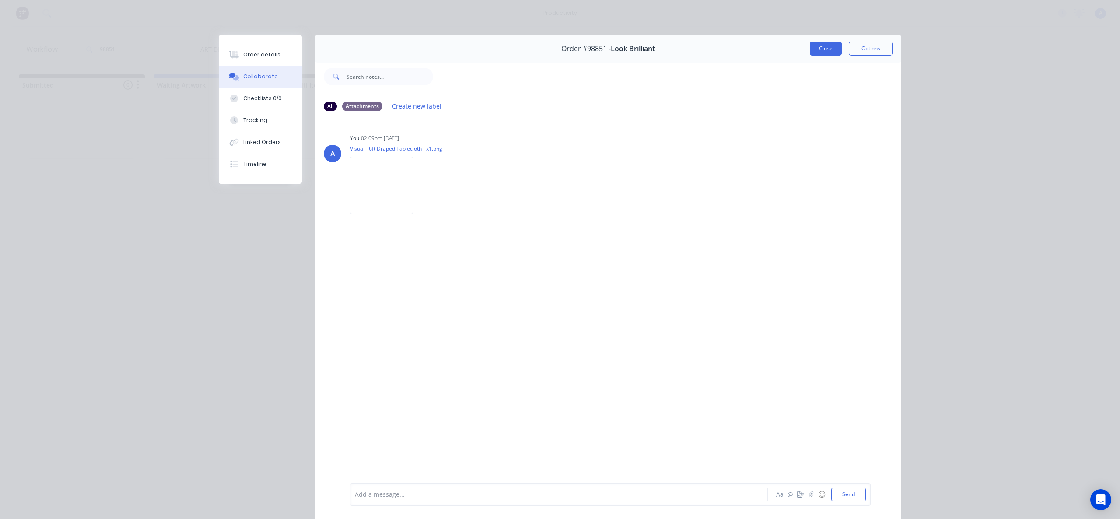
click at [811, 47] on button "Close" at bounding box center [826, 49] width 32 height 14
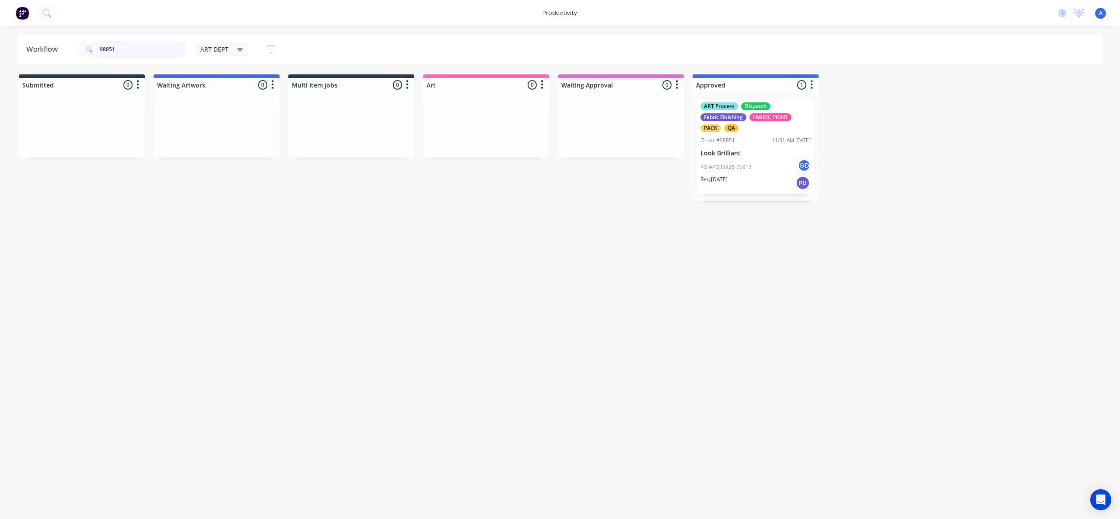
click at [154, 52] on input "98851" at bounding box center [143, 49] width 87 height 17
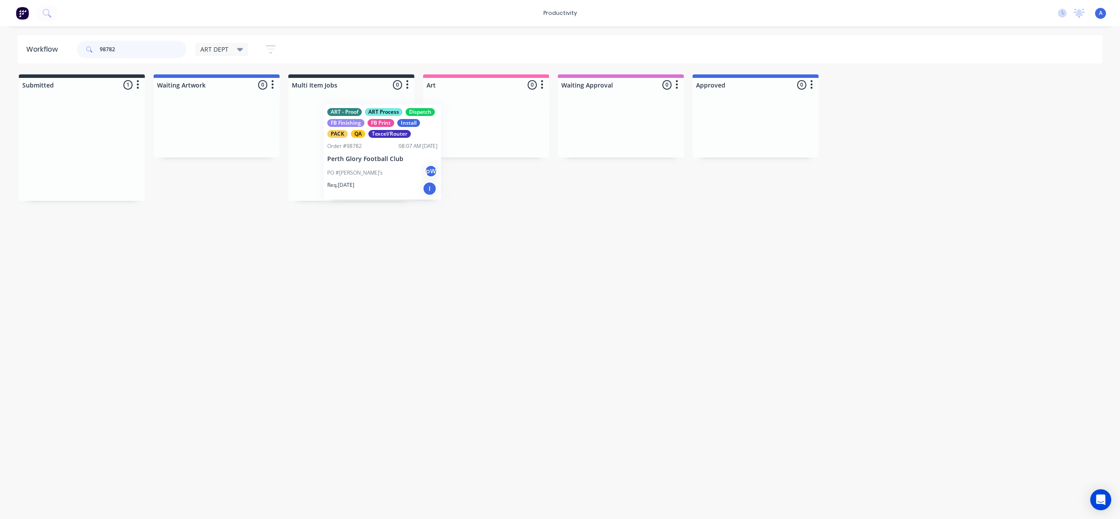
drag, startPoint x: 229, startPoint y: 171, endPoint x: 467, endPoint y: 169, distance: 238.4
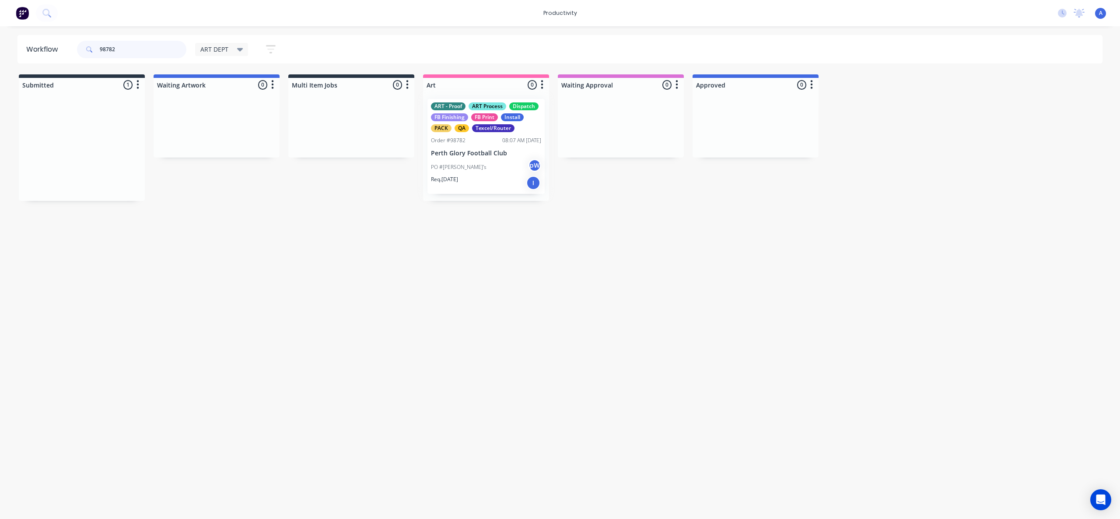
type input "98782"
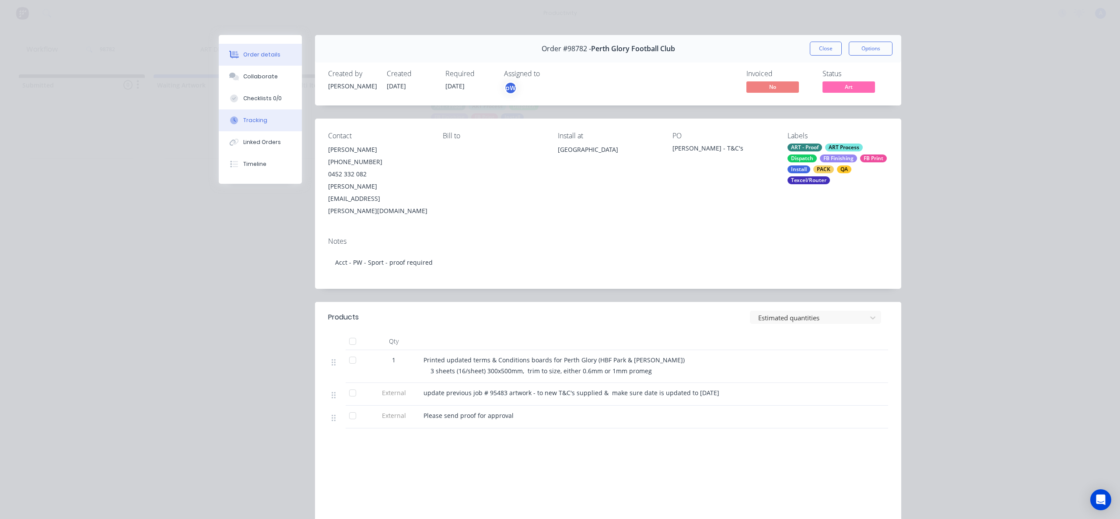
click at [251, 111] on button "Tracking" at bounding box center [260, 120] width 83 height 22
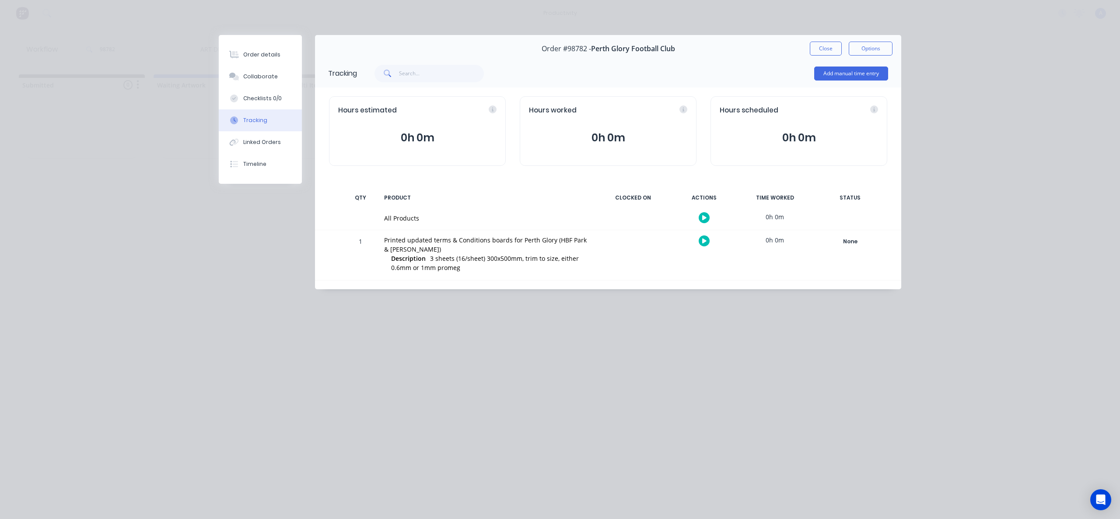
click at [706, 215] on icon "button" at bounding box center [704, 218] width 4 height 6
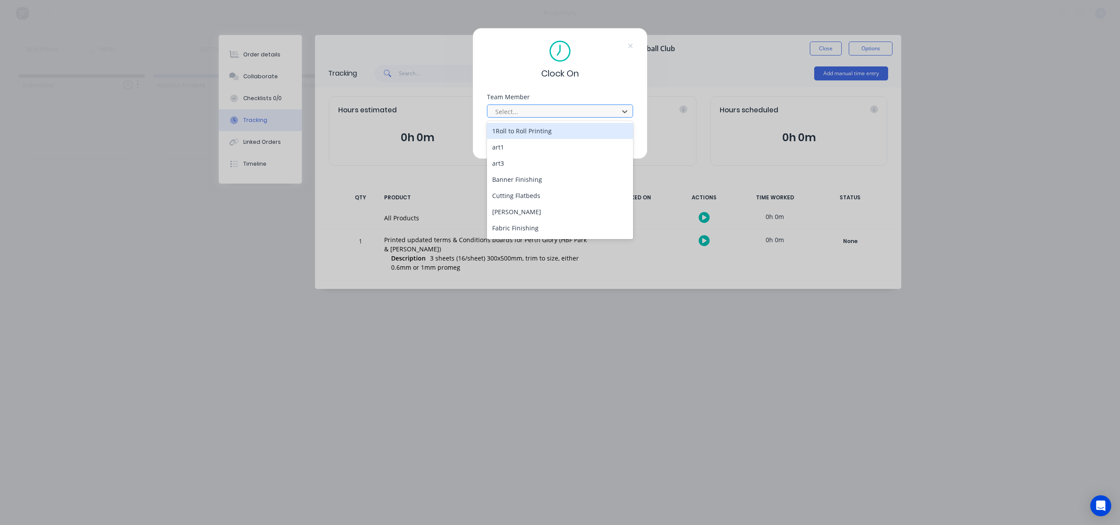
click at [587, 108] on div at bounding box center [554, 111] width 120 height 11
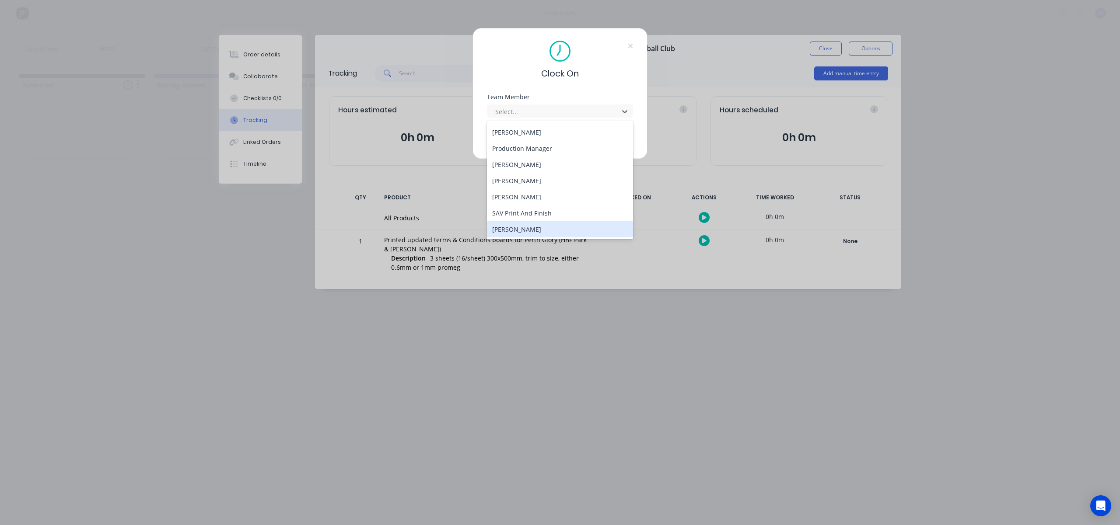
click at [527, 227] on div "[PERSON_NAME]" at bounding box center [560, 229] width 146 height 16
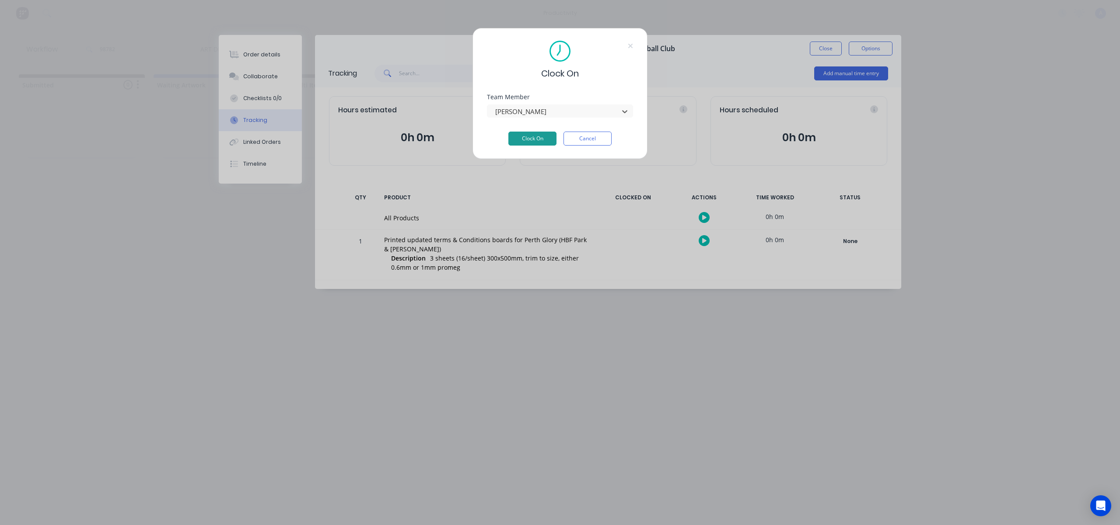
click at [535, 135] on button "Clock On" at bounding box center [532, 139] width 48 height 14
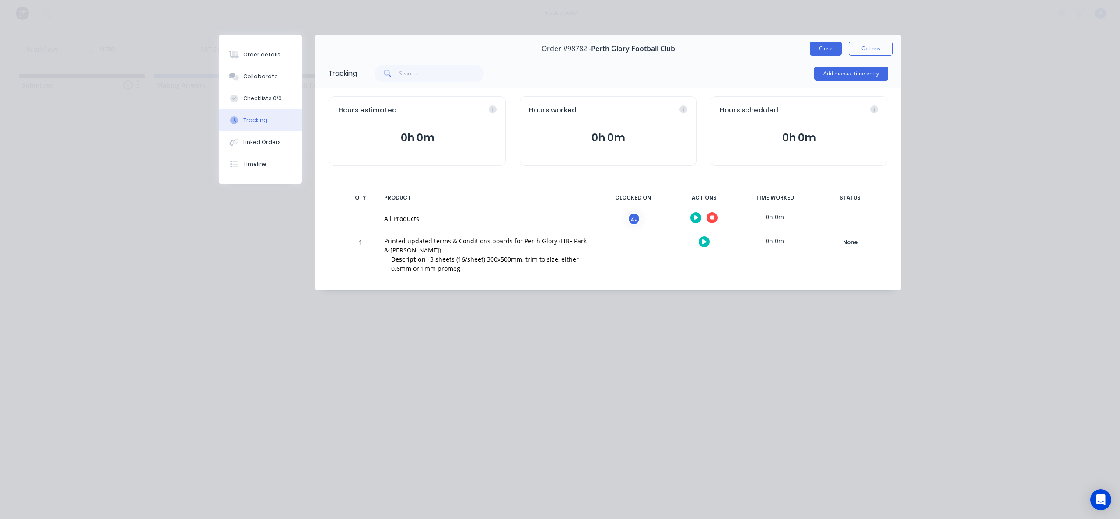
click at [822, 48] on button "Close" at bounding box center [826, 49] width 32 height 14
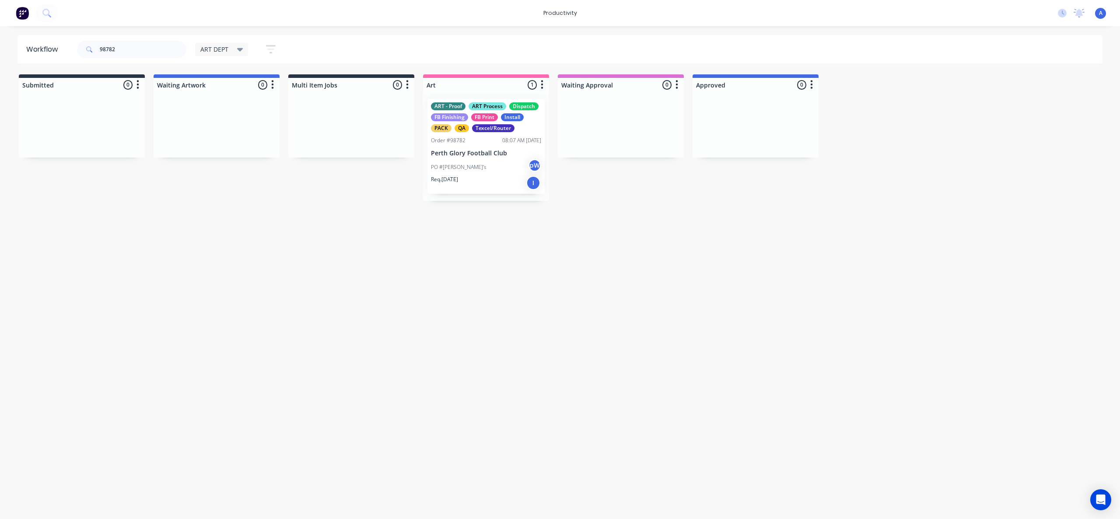
click at [772, 268] on div "Workflow 98782 ART DEPT Save new view None edit ART DEPT (Default) edit Banner …" at bounding box center [560, 268] width 1120 height 466
click at [491, 165] on div "PO #[PERSON_NAME]'s pW" at bounding box center [486, 167] width 110 height 17
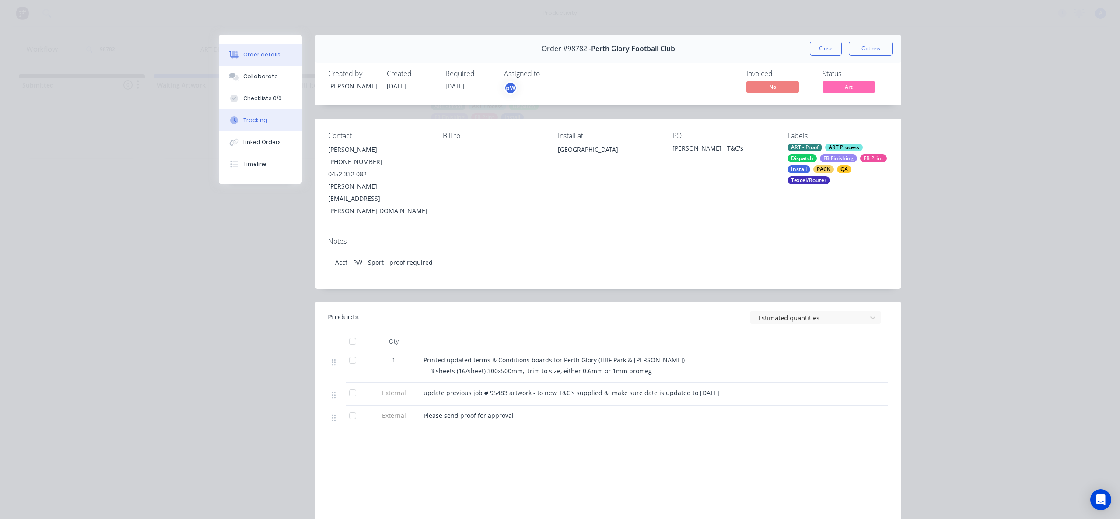
click at [271, 128] on button "Tracking" at bounding box center [260, 120] width 83 height 22
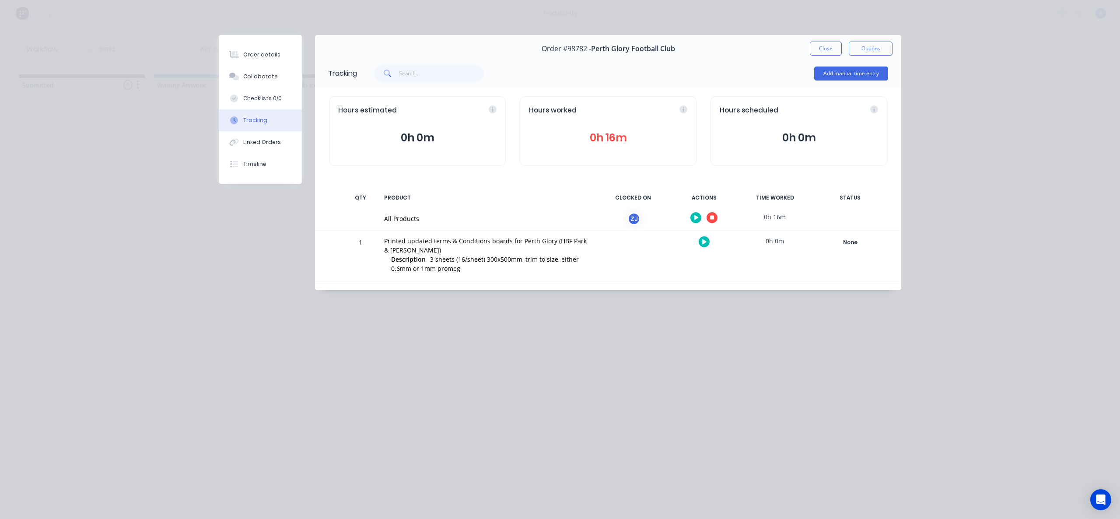
click at [715, 218] on button "button" at bounding box center [712, 217] width 11 height 11
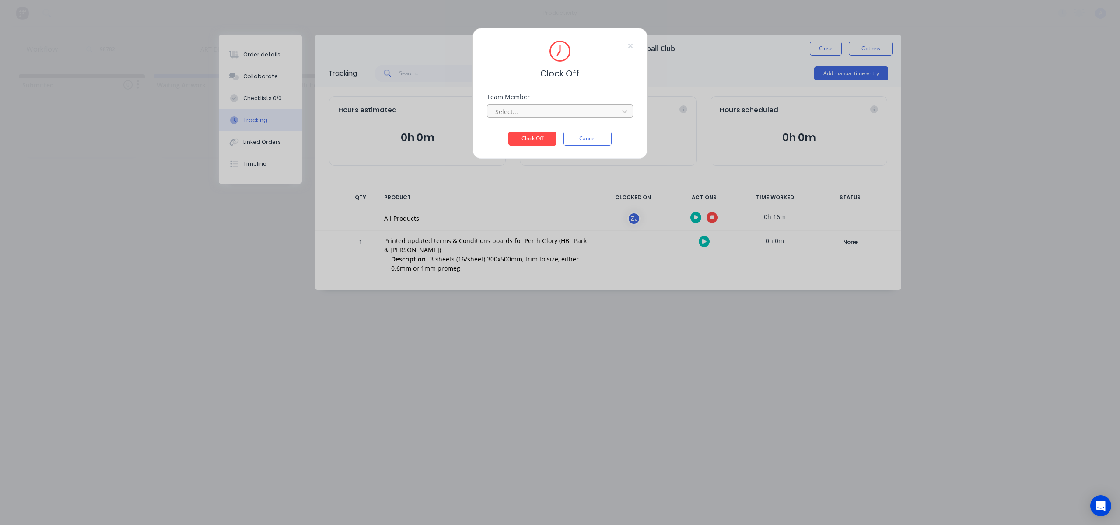
click at [584, 110] on div at bounding box center [554, 111] width 120 height 11
click at [531, 130] on div "[PERSON_NAME]" at bounding box center [560, 131] width 146 height 16
drag, startPoint x: 533, startPoint y: 138, endPoint x: 760, endPoint y: 67, distance: 237.9
click at [534, 137] on button "Clock Off" at bounding box center [532, 139] width 48 height 14
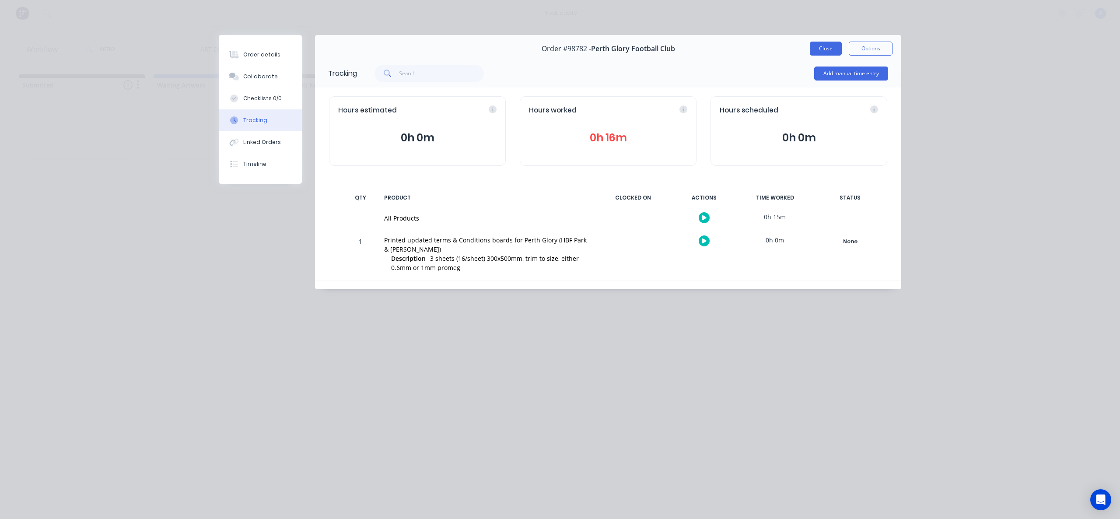
click at [827, 49] on button "Close" at bounding box center [826, 49] width 32 height 14
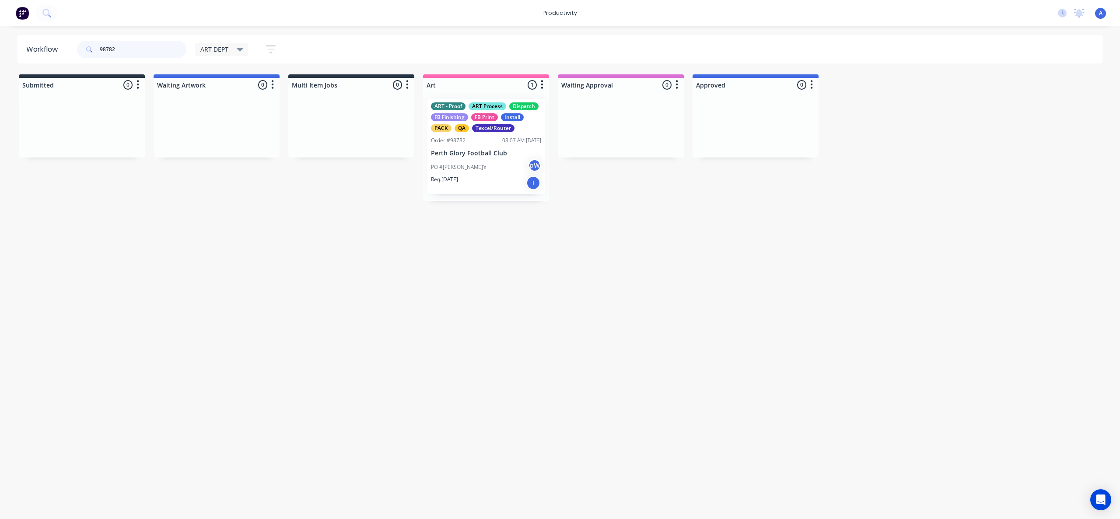
drag, startPoint x: 149, startPoint y: 44, endPoint x: 43, endPoint y: 52, distance: 106.2
click at [43, 52] on header "Workflow 98782 ART DEPT Save new view None edit ART DEPT (Default) edit Banner …" at bounding box center [559, 49] width 1085 height 28
drag, startPoint x: 131, startPoint y: 51, endPoint x: 65, endPoint y: 59, distance: 66.9
click at [65, 59] on header "Workflow 98782 ART DEPT Save new view None edit ART DEPT (Default) edit Banner …" at bounding box center [559, 49] width 1085 height 28
drag, startPoint x: 119, startPoint y: 52, endPoint x: 56, endPoint y: 52, distance: 63.4
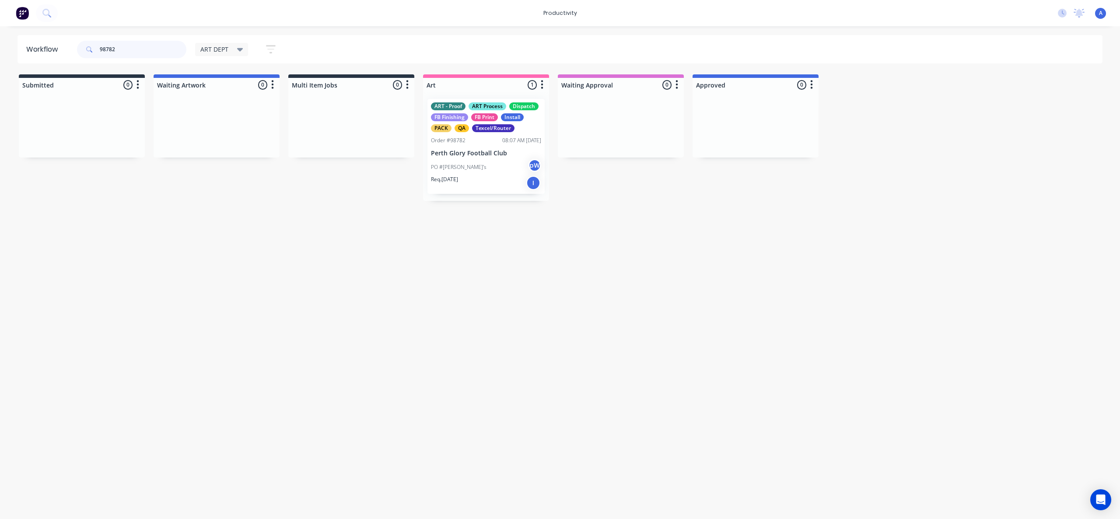
click at [53, 52] on header "Workflow 98782 ART DEPT Save new view None edit ART DEPT (Default) edit Banner …" at bounding box center [559, 49] width 1085 height 28
click at [221, 49] on span "ART DEPT" at bounding box center [214, 49] width 28 height 9
click at [224, 116] on button "None" at bounding box center [248, 114] width 93 height 10
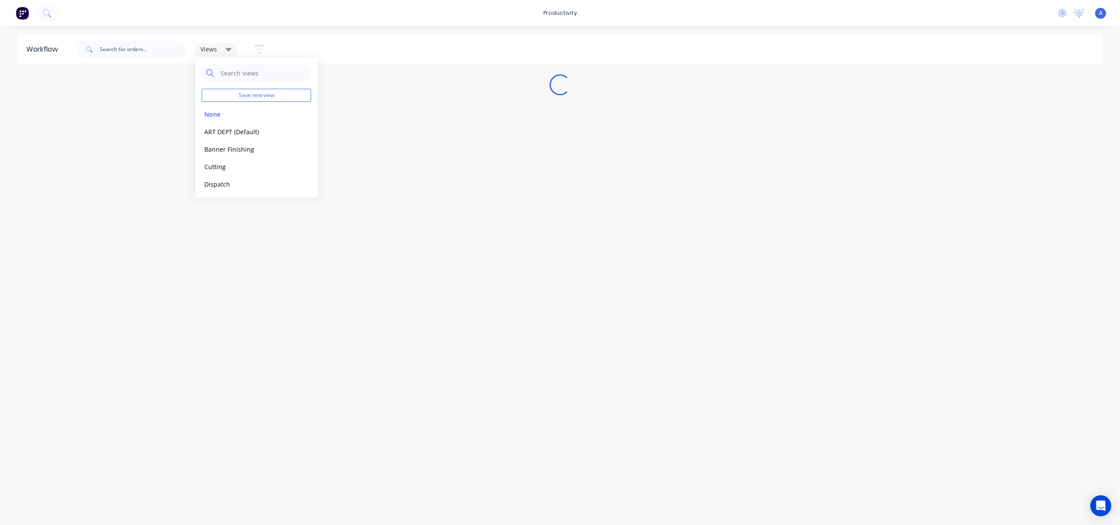
click at [394, 41] on div "Views Save new view None edit ART DEPT (Default) edit Banner Finishing edit Cut…" at bounding box center [589, 49] width 1028 height 26
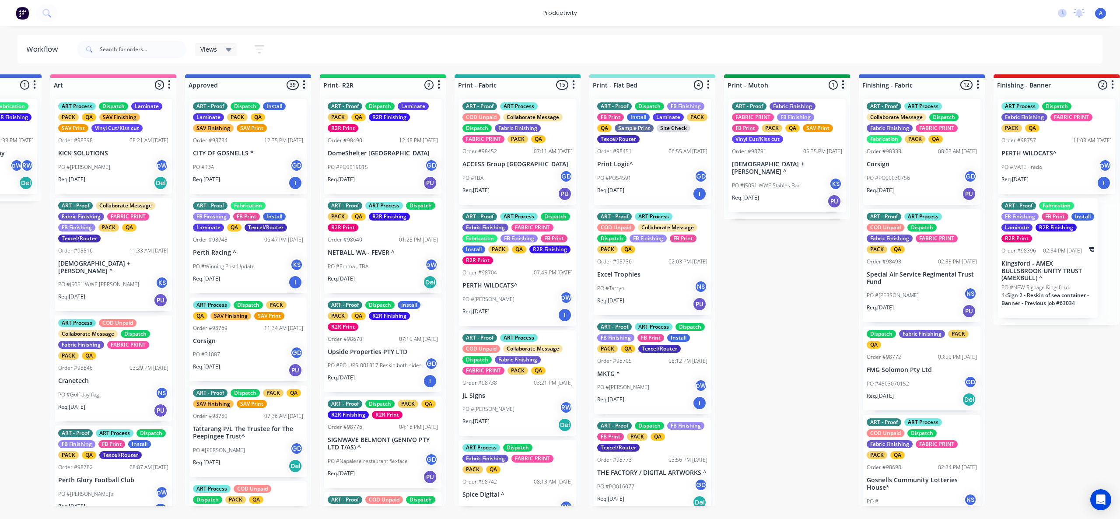
scroll to position [0, 773]
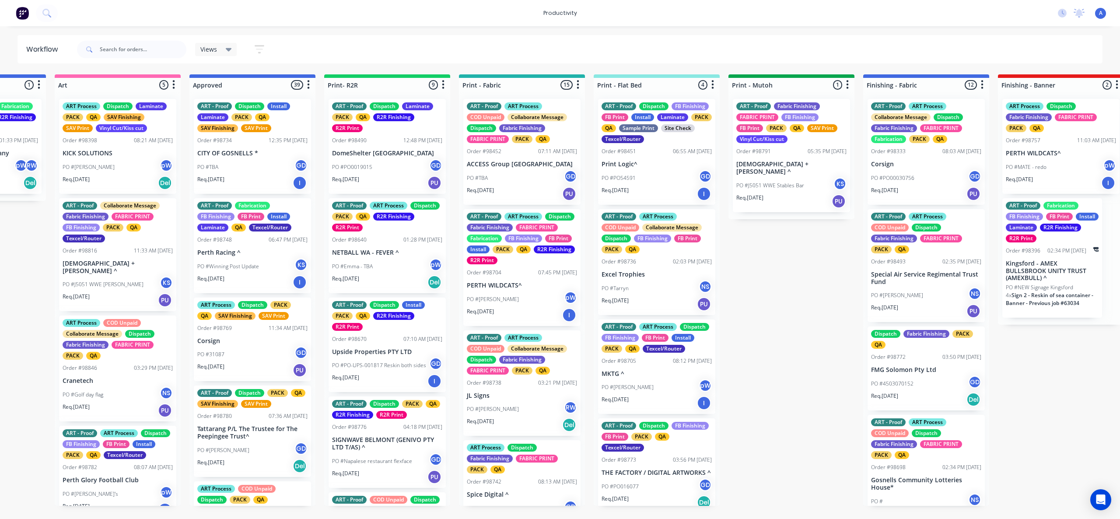
click at [533, 302] on div "PO #[PERSON_NAME]" at bounding box center [522, 299] width 110 height 17
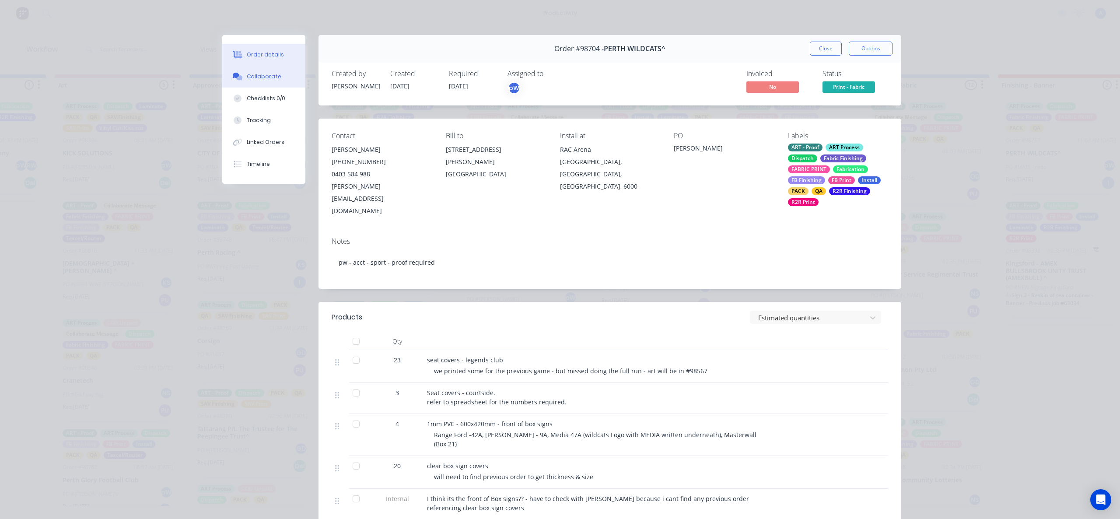
click at [251, 77] on div "Collaborate" at bounding box center [264, 77] width 35 height 8
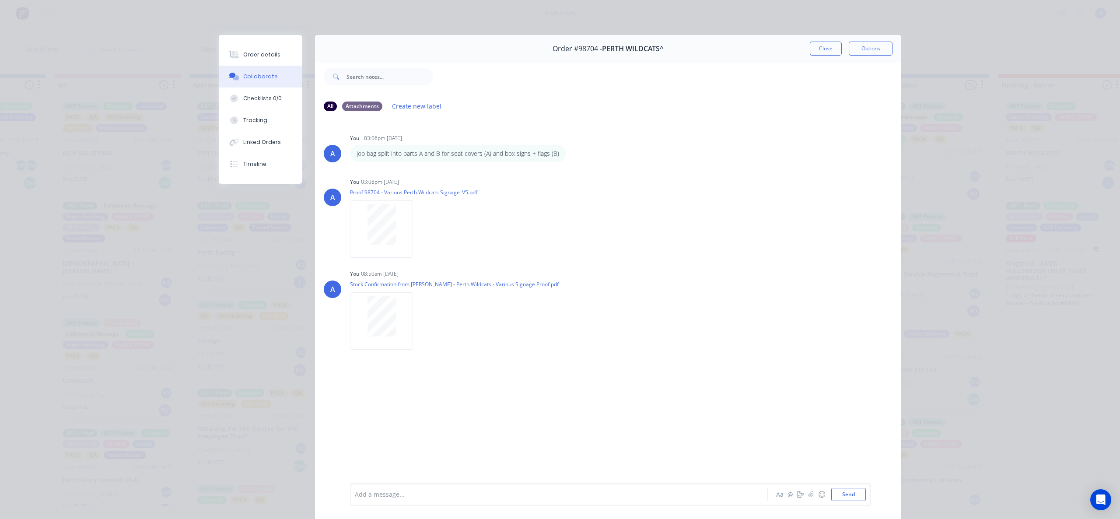
click at [945, 180] on div "Order details Collaborate Checklists 0/0 Tracking Linked Orders Timeline Order …" at bounding box center [560, 259] width 1120 height 519
click at [816, 48] on button "Close" at bounding box center [826, 49] width 32 height 14
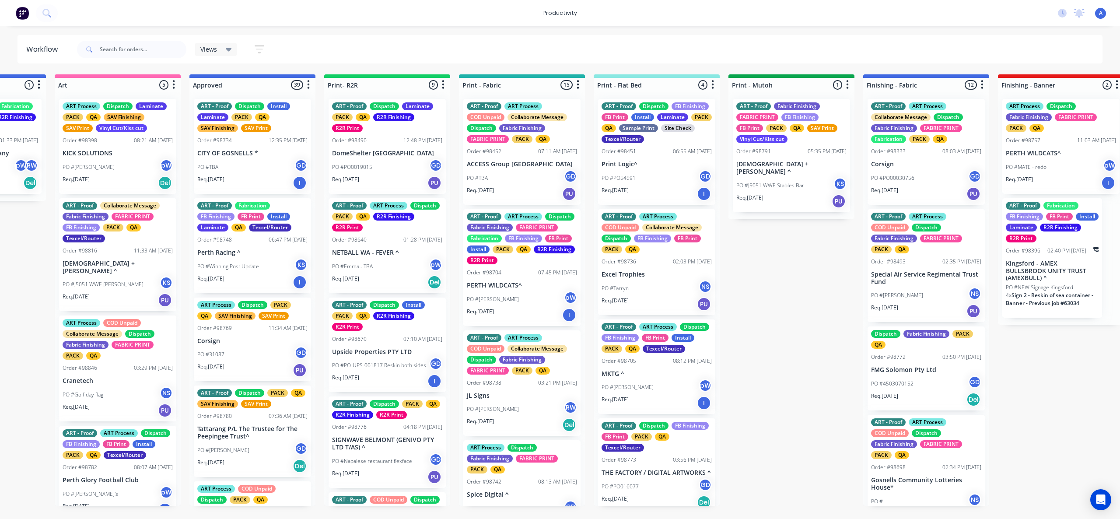
click at [212, 54] on div "Views" at bounding box center [216, 49] width 42 height 13
click at [227, 134] on button "ART DEPT (Default)" at bounding box center [248, 132] width 93 height 10
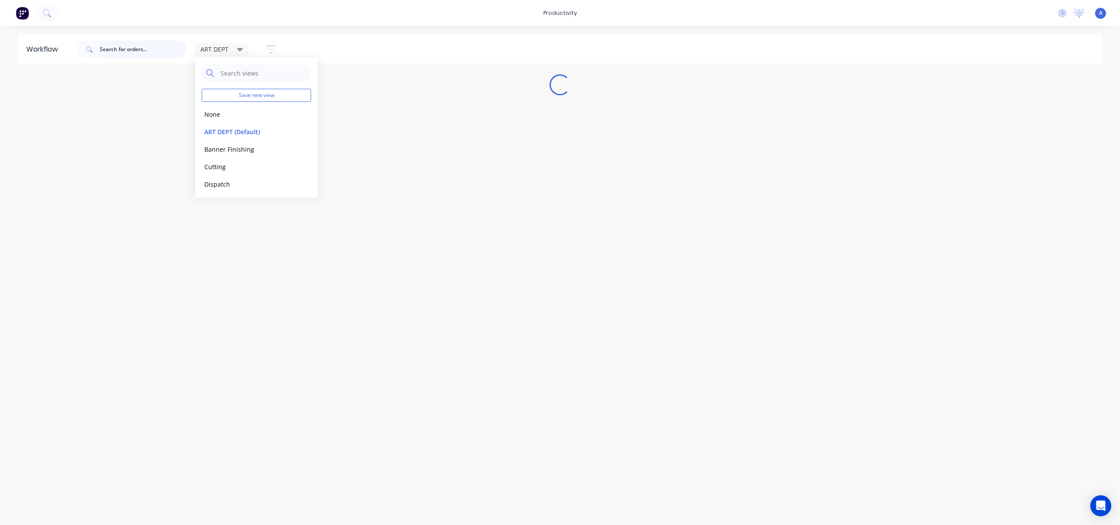
click at [136, 52] on input "text" at bounding box center [143, 49] width 87 height 17
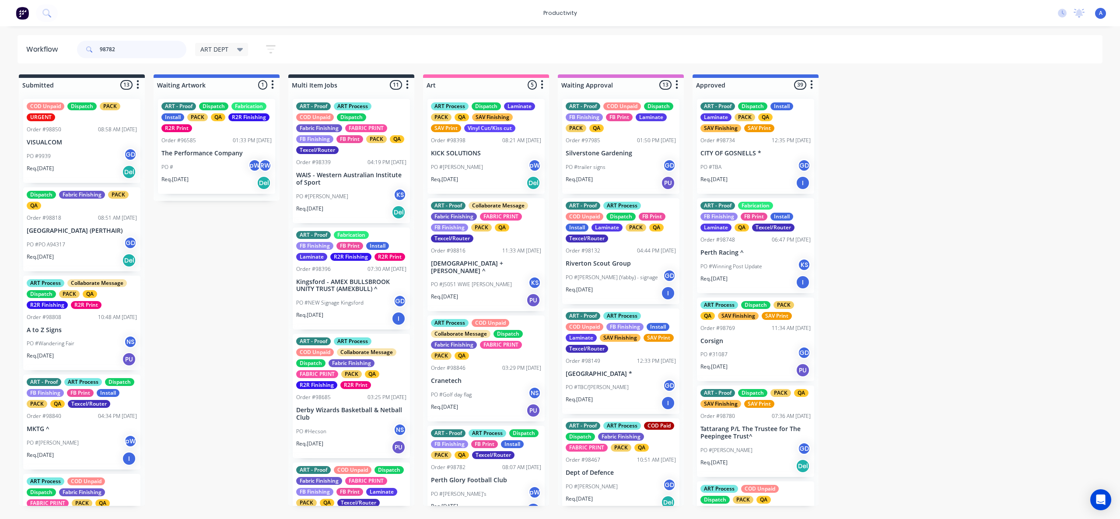
click at [118, 54] on input "98782" at bounding box center [143, 49] width 87 height 17
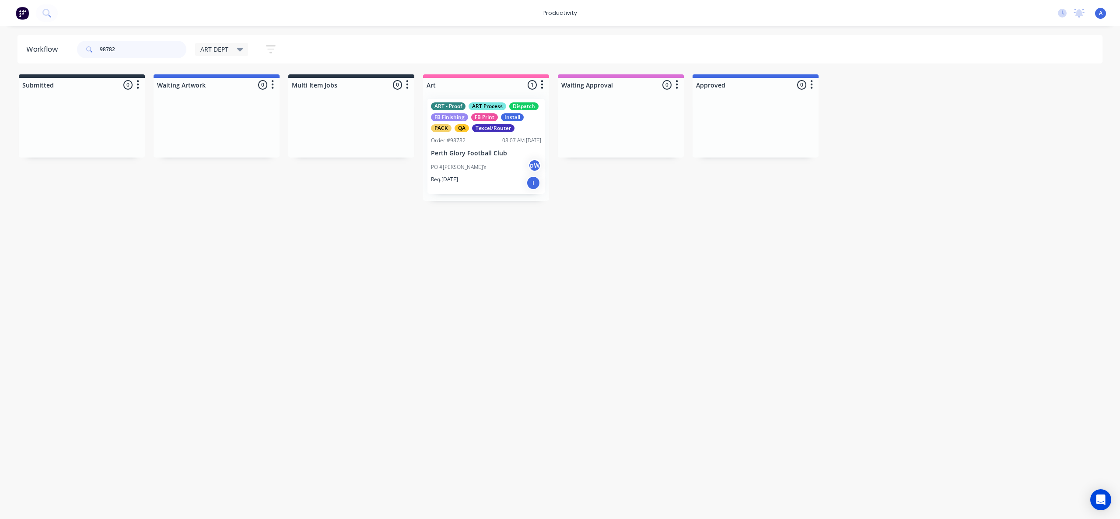
type input "98782"
click at [502, 164] on div "PO #[PERSON_NAME]'s pW" at bounding box center [486, 167] width 110 height 17
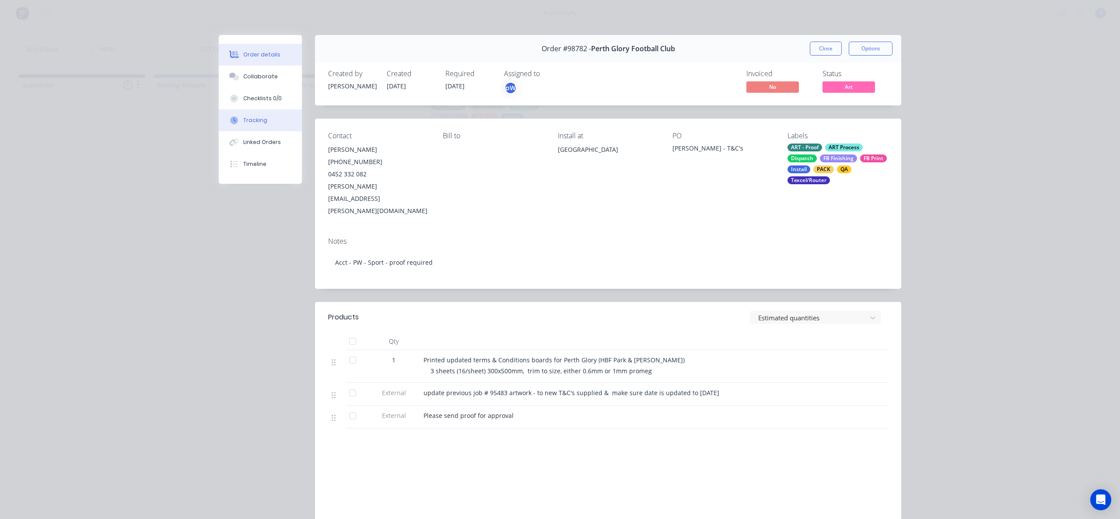
click at [244, 121] on div "Tracking" at bounding box center [255, 120] width 24 height 8
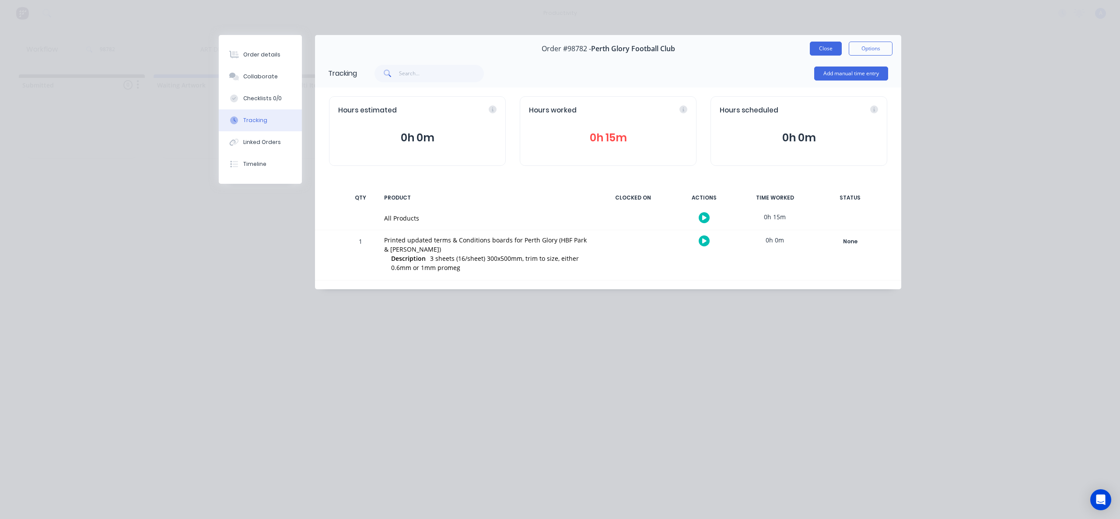
click at [816, 49] on button "Close" at bounding box center [826, 49] width 32 height 14
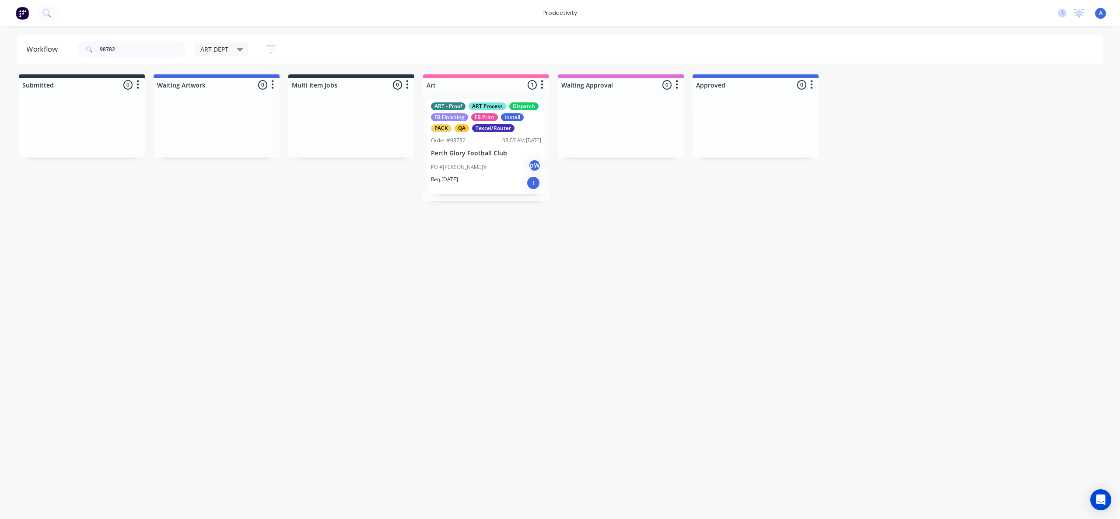
click at [489, 178] on div "Req. [DATE] I" at bounding box center [486, 182] width 110 height 15
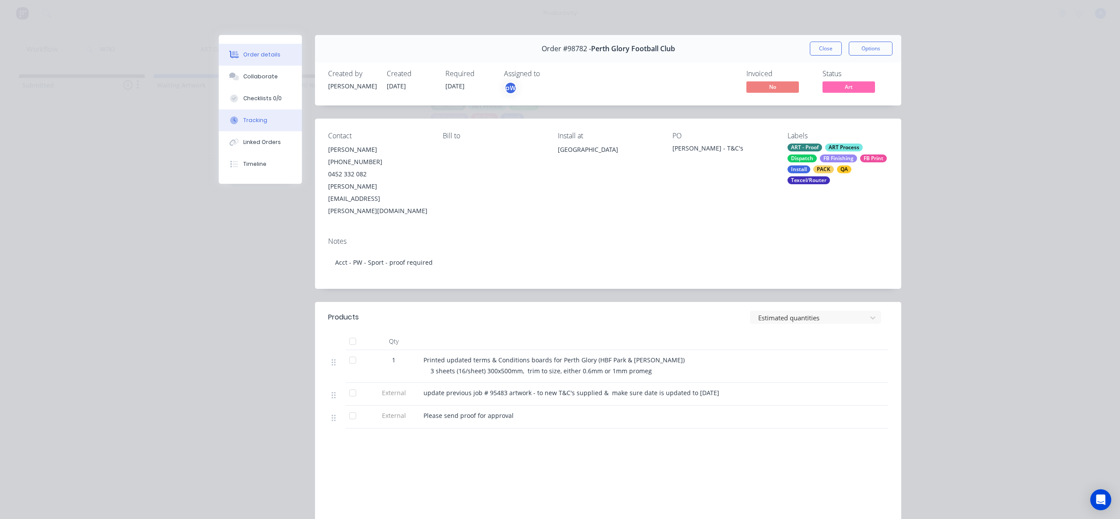
click at [267, 115] on button "Tracking" at bounding box center [260, 120] width 83 height 22
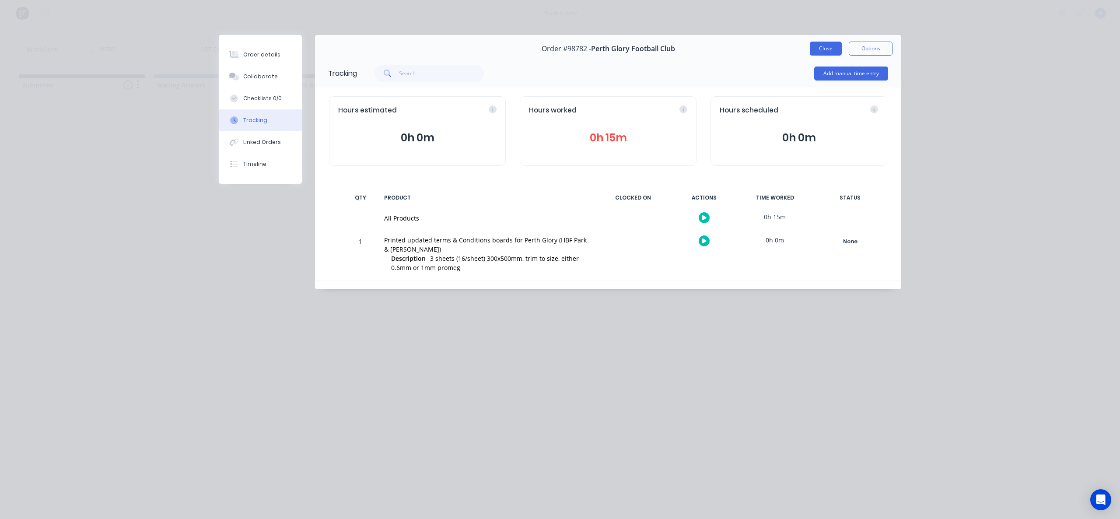
click at [812, 42] on button "Close" at bounding box center [826, 49] width 32 height 14
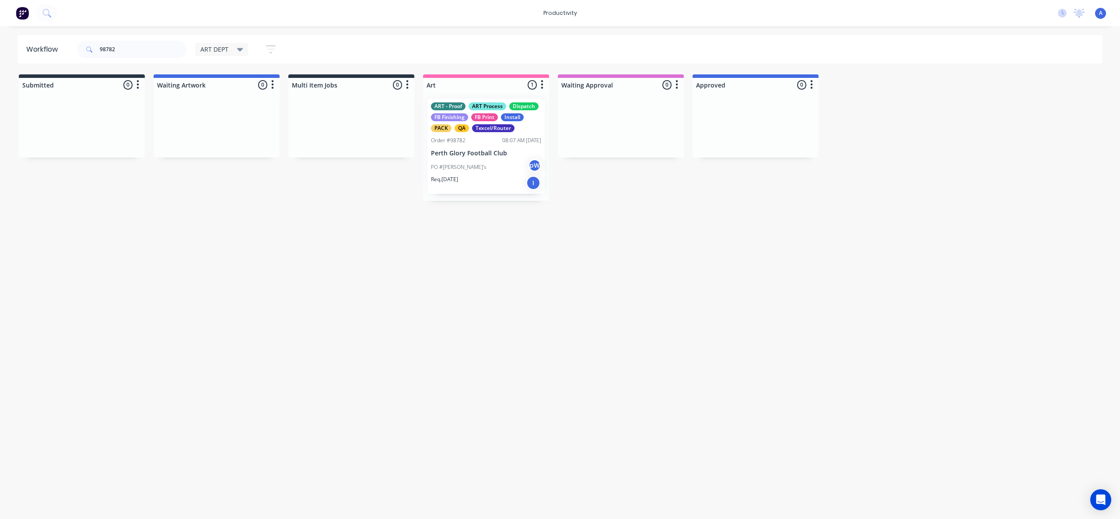
drag, startPoint x: 624, startPoint y: 415, endPoint x: 599, endPoint y: 468, distance: 58.1
click at [616, 430] on div "Workflow 98782 ART DEPT Save new view None edit ART DEPT (Default) edit Banner …" at bounding box center [560, 268] width 1120 height 466
click at [546, 407] on div "Workflow 98782 ART DEPT Save new view None edit ART DEPT (Default) edit Banner …" at bounding box center [560, 268] width 1120 height 466
click at [464, 154] on p "Perth Glory Football Club" at bounding box center [486, 153] width 110 height 7
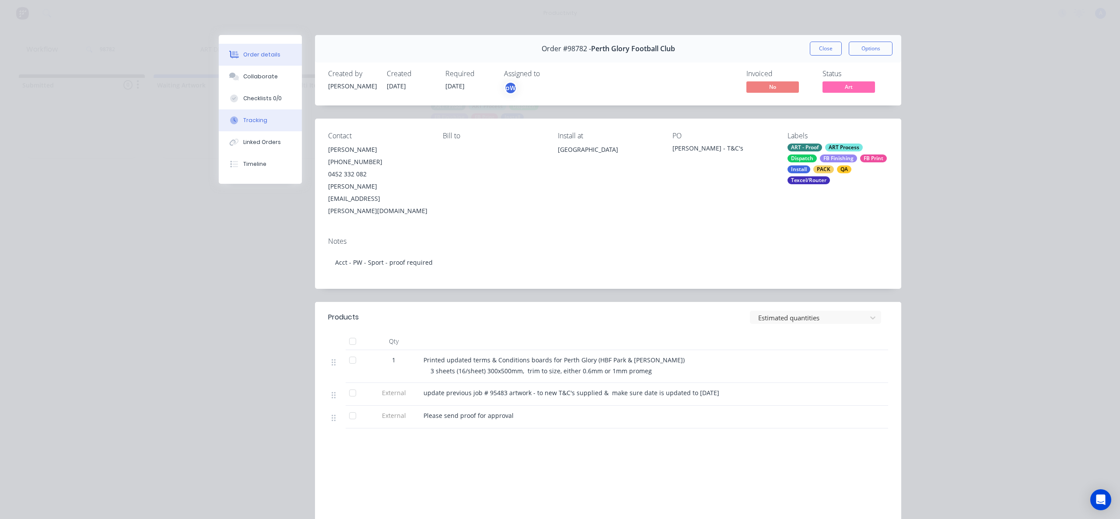
click at [291, 120] on button "Tracking" at bounding box center [260, 120] width 83 height 22
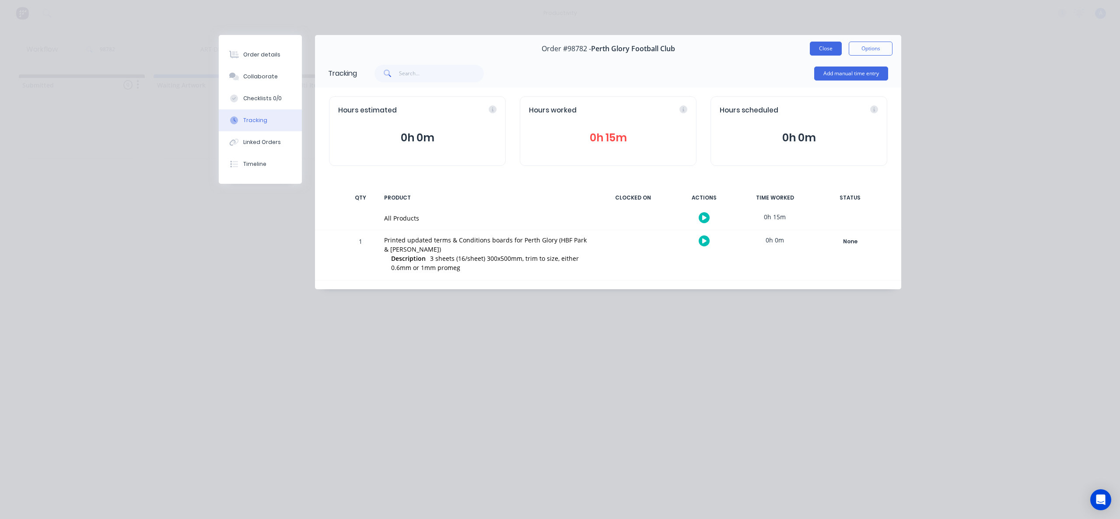
click at [812, 45] on button "Close" at bounding box center [826, 49] width 32 height 14
